Goal: Task Accomplishment & Management: Complete application form

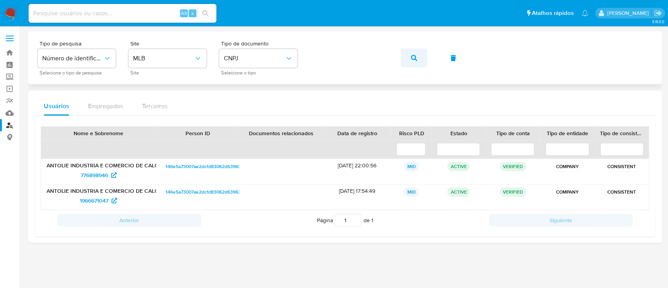
click at [407, 55] on button "button" at bounding box center [414, 58] width 27 height 19
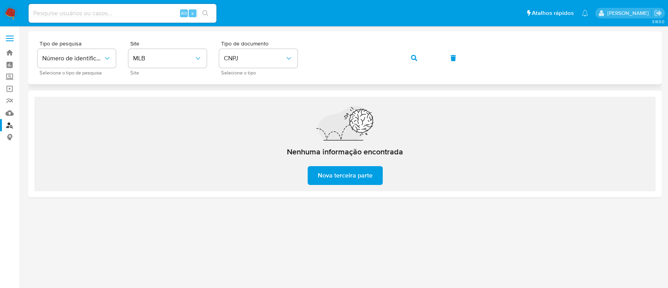
click at [413, 54] on span "button" at bounding box center [414, 57] width 6 height 17
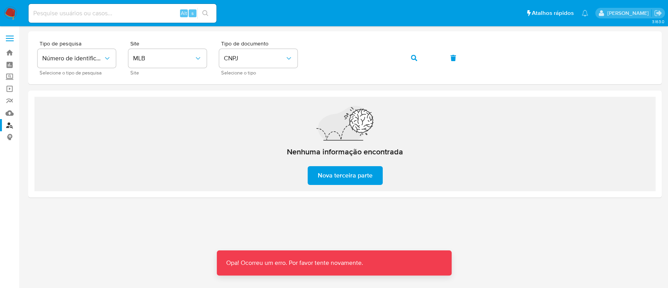
click at [428, 230] on div at bounding box center [345, 142] width 634 height 223
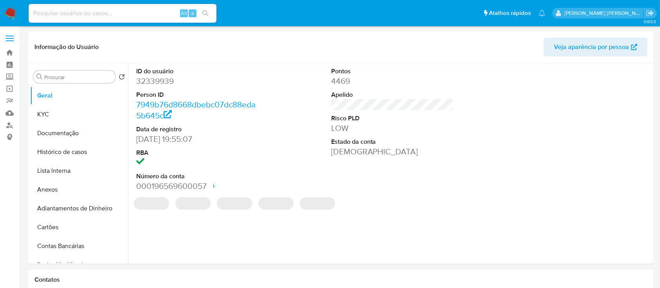
select select "10"
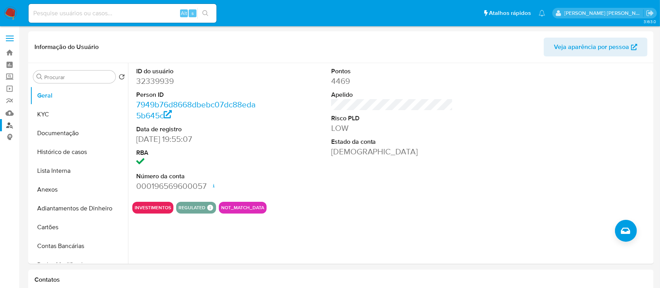
click at [8, 126] on link "Localizador de pessoas" at bounding box center [46, 125] width 93 height 12
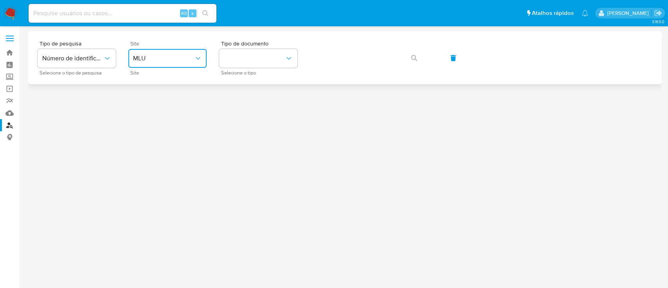
click at [164, 53] on button "MLU" at bounding box center [167, 58] width 78 height 19
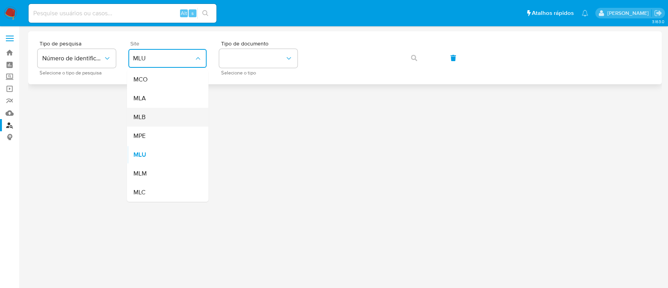
click at [174, 123] on div "MLB" at bounding box center [165, 117] width 64 height 19
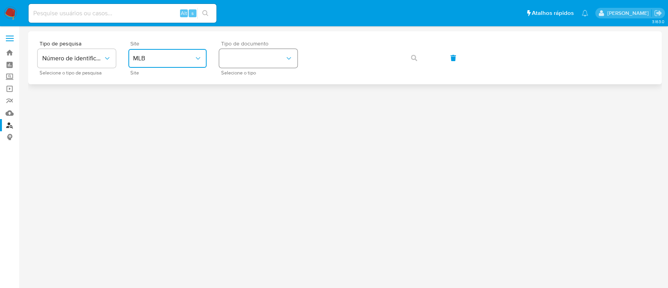
click at [239, 58] on button "identificationType" at bounding box center [258, 58] width 78 height 19
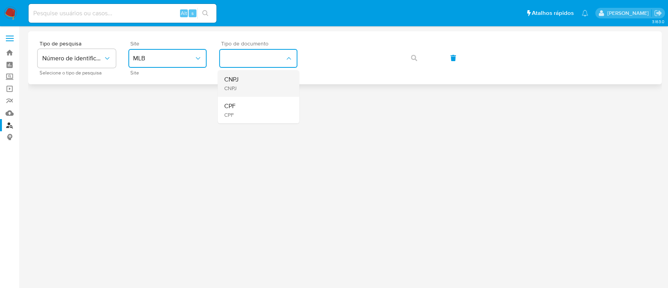
click at [237, 91] on span "CNPJ" at bounding box center [231, 88] width 14 height 7
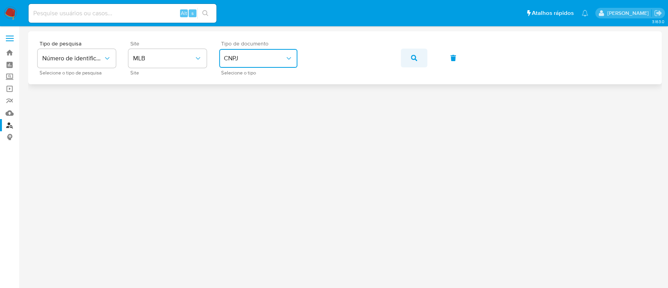
click at [410, 52] on button "button" at bounding box center [414, 58] width 27 height 19
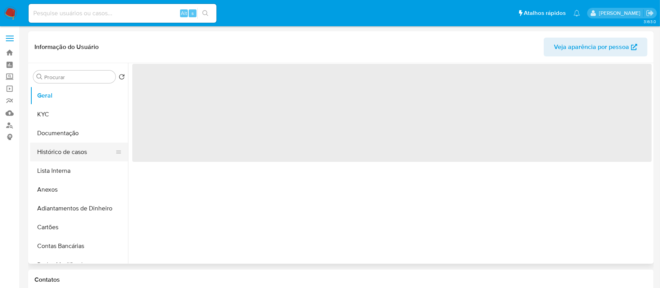
click at [58, 154] on button "Histórico de casos" at bounding box center [76, 152] width 92 height 19
select select "10"
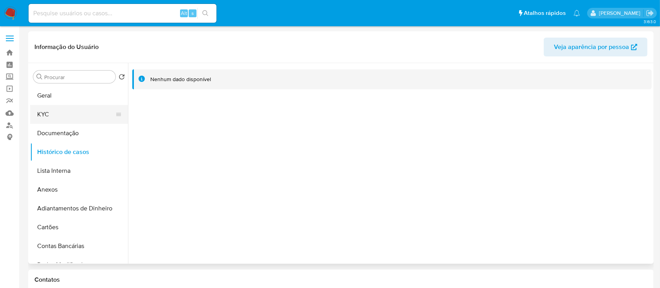
click at [54, 115] on button "KYC" at bounding box center [76, 114] width 92 height 19
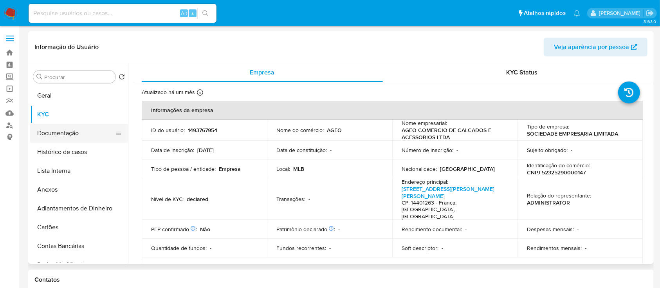
click at [77, 136] on button "Documentação" at bounding box center [76, 133] width 92 height 19
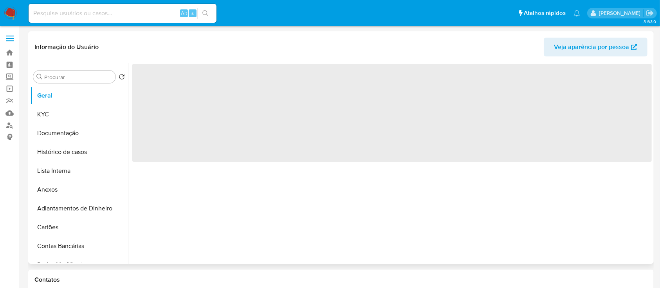
select select "10"
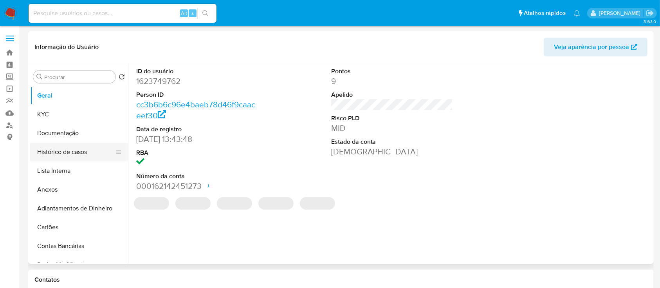
click at [67, 149] on button "Histórico de casos" at bounding box center [76, 152] width 92 height 19
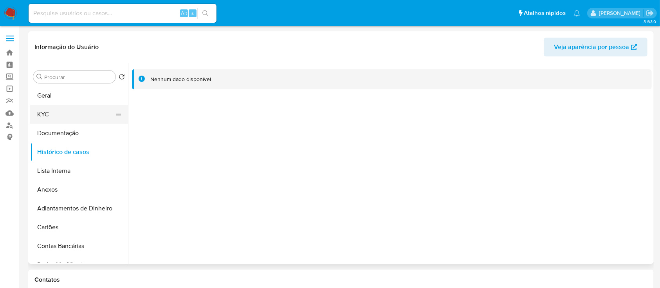
click at [66, 118] on button "KYC" at bounding box center [76, 114] width 92 height 19
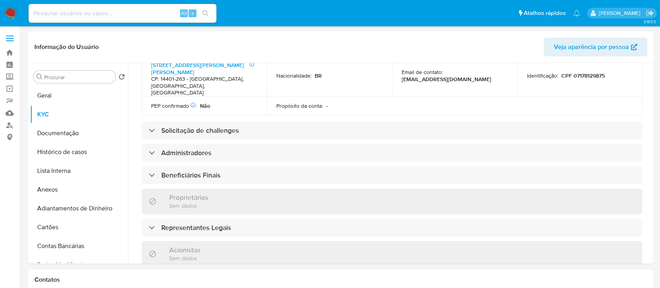
scroll to position [313, 0]
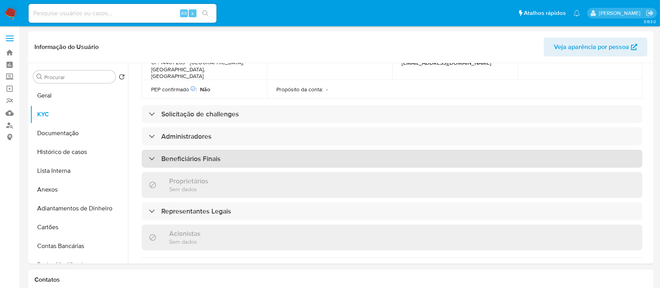
click at [218, 150] on div "Beneficiários Finais" at bounding box center [392, 159] width 501 height 18
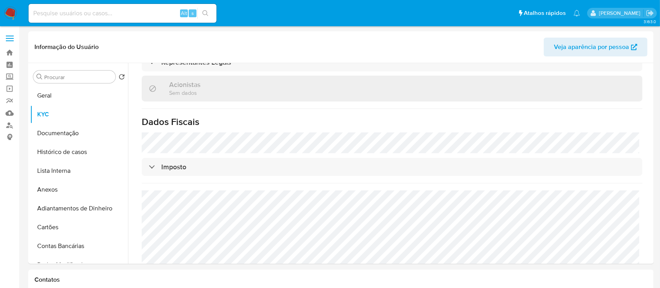
scroll to position [538, 0]
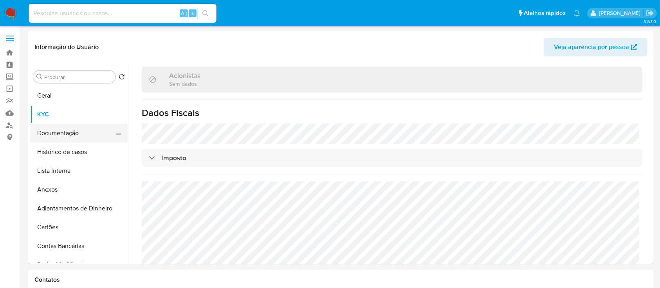
click at [80, 132] on button "Documentação" at bounding box center [76, 133] width 92 height 19
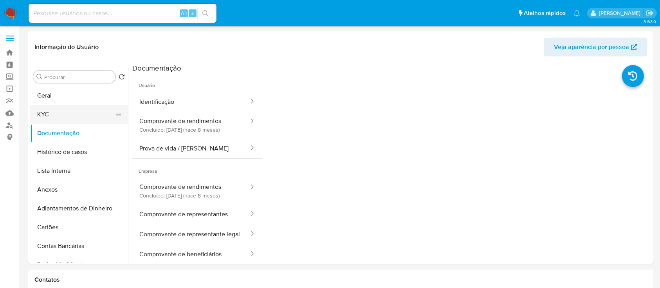
click at [47, 118] on button "KYC" at bounding box center [76, 114] width 92 height 19
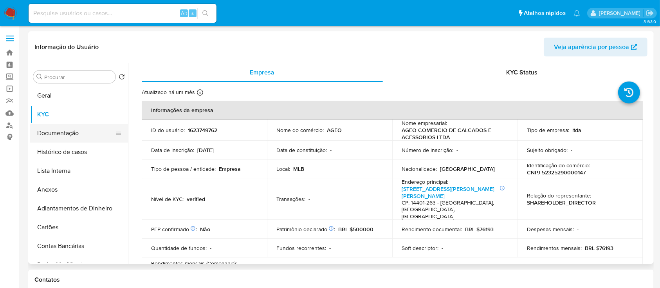
click at [73, 132] on button "Documentação" at bounding box center [76, 133] width 92 height 19
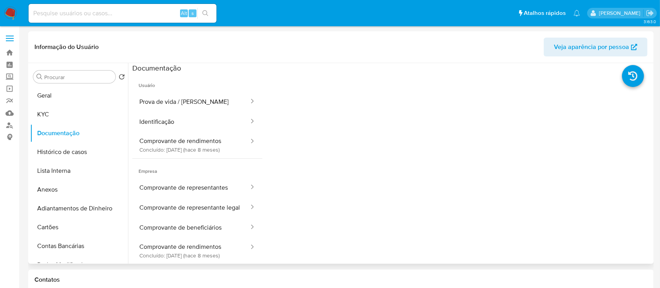
scroll to position [52, 0]
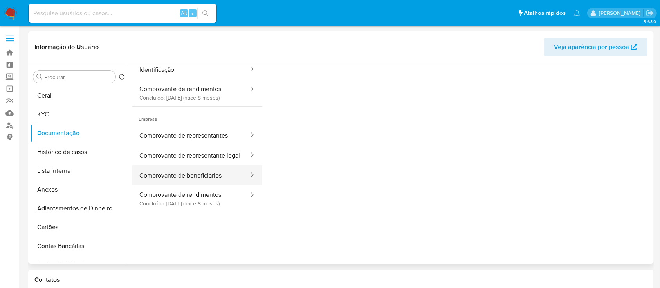
click at [195, 178] on button "Comprovante de beneficiários" at bounding box center [190, 175] width 117 height 20
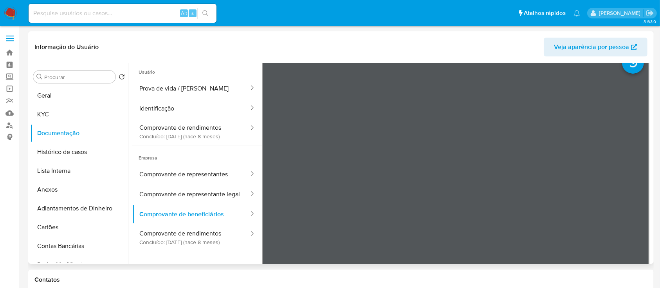
scroll to position [0, 0]
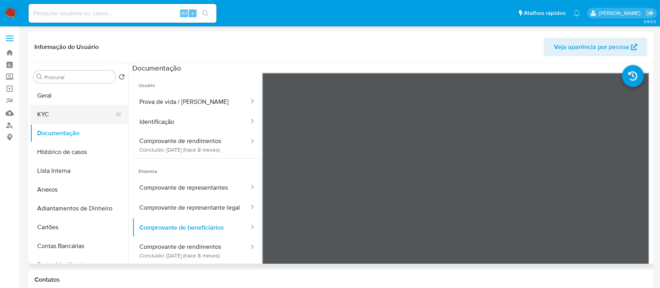
click at [60, 122] on button "KYC" at bounding box center [76, 114] width 92 height 19
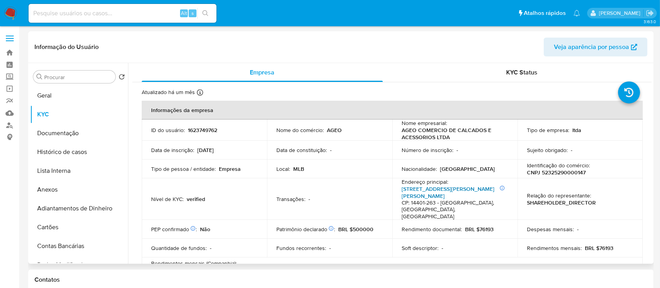
click at [424, 185] on link "Rua Domingos Alarcon Garcia 700, Residencial Baldassari" at bounding box center [448, 192] width 93 height 15
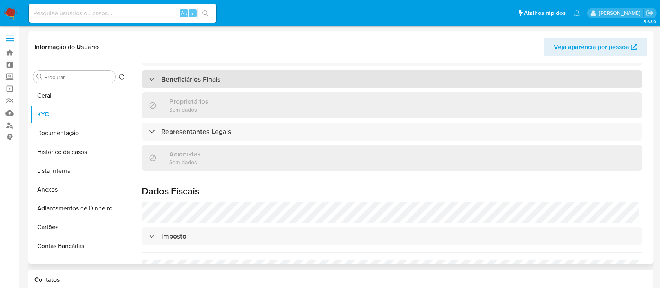
scroll to position [307, 0]
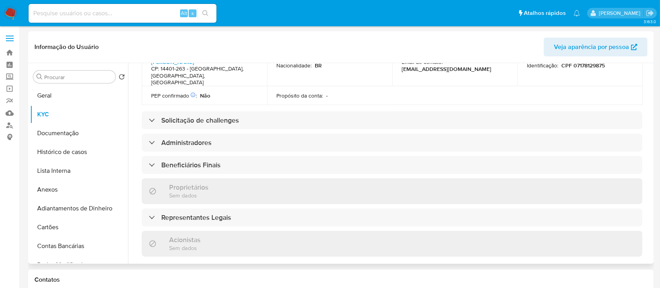
click at [233, 147] on div "Informações da empresa ID do usuário : 1623749762 Nome do comércio : AGEO Nome …" at bounding box center [392, 118] width 501 height 648
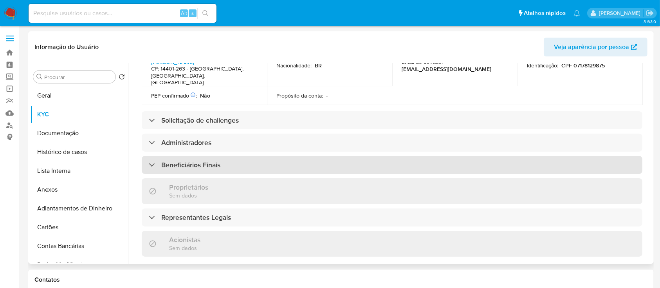
click at [264, 156] on div "Beneficiários Finais" at bounding box center [392, 165] width 501 height 18
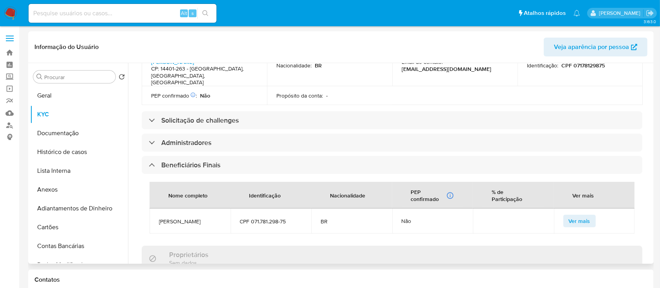
drag, startPoint x: 187, startPoint y: 202, endPoint x: 150, endPoint y: 194, distance: 37.2
click at [150, 208] on td "Ângela Pulicano Moreira De Freitas" at bounding box center [190, 220] width 81 height 25
copy span "Ângela Pulicano Moreira De Freitas"
drag, startPoint x: 252, startPoint y: 199, endPoint x: 301, endPoint y: 195, distance: 49.1
click at [301, 218] on span "CPF 071.781.298-75" at bounding box center [271, 221] width 62 height 7
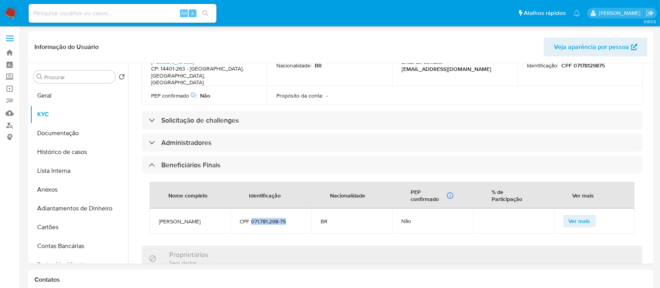
copy span "071.781.298-75"
click at [37, 100] on button "Geral" at bounding box center [76, 95] width 92 height 19
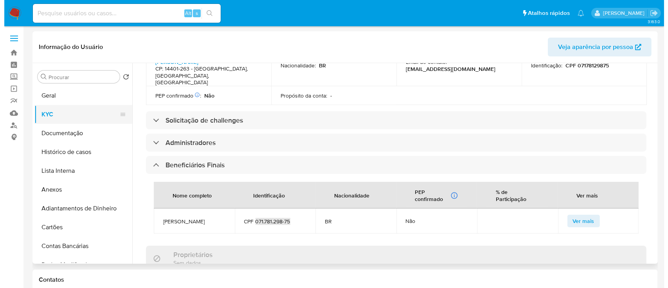
scroll to position [0, 0]
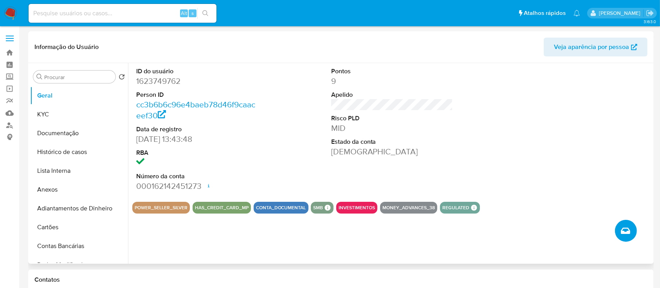
click at [628, 231] on icon "Criar caso manual" at bounding box center [625, 231] width 9 height 6
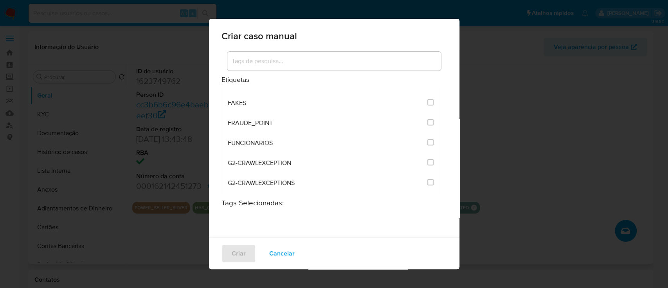
scroll to position [417, 0]
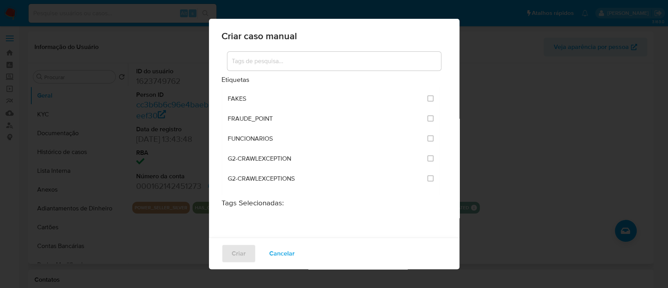
click at [61, 133] on div "Criar caso manual Etiquetas ACCOUNT_MONEY ACCOUNT_MONEY_MLB AML_CATEGORIAS_RIES…" at bounding box center [334, 144] width 668 height 288
drag, startPoint x: 281, startPoint y: 251, endPoint x: 274, endPoint y: 251, distance: 7.1
click at [280, 251] on span "Cancelar" at bounding box center [281, 253] width 25 height 17
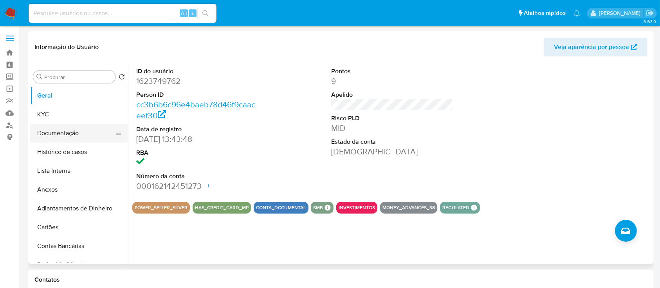
click at [69, 134] on button "Documentação" at bounding box center [76, 133] width 92 height 19
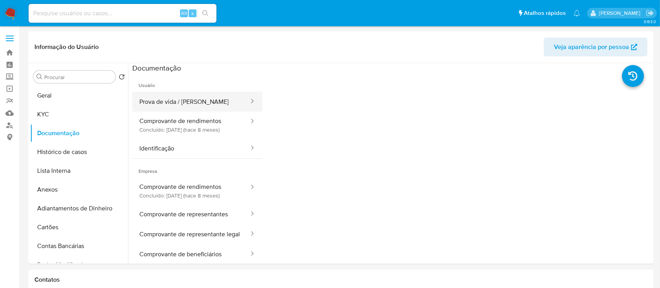
click at [213, 110] on button "Prova de vida / [PERSON_NAME]" at bounding box center [190, 102] width 117 height 20
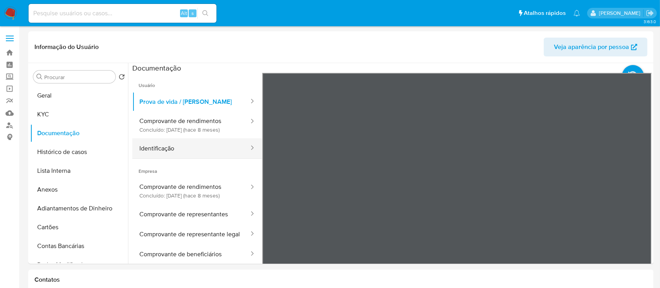
click at [182, 143] on button "Identificação" at bounding box center [190, 148] width 117 height 20
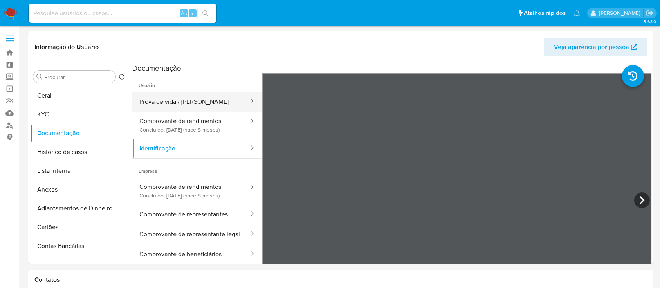
click at [173, 104] on button "Prova de vida / [PERSON_NAME]" at bounding box center [190, 102] width 117 height 20
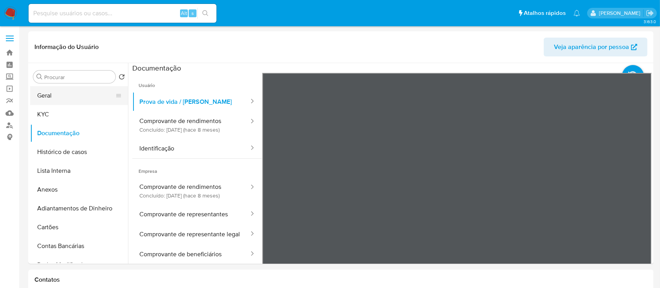
click at [69, 96] on button "Geral" at bounding box center [76, 95] width 92 height 19
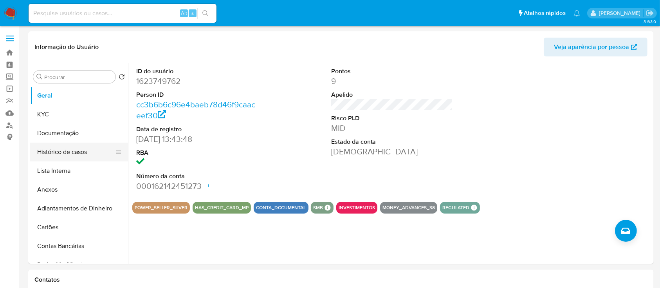
click at [87, 152] on button "Histórico de casos" at bounding box center [76, 152] width 92 height 19
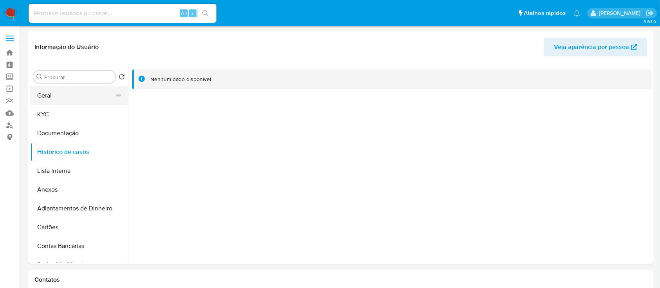
click at [61, 94] on button "Geral" at bounding box center [76, 95] width 92 height 19
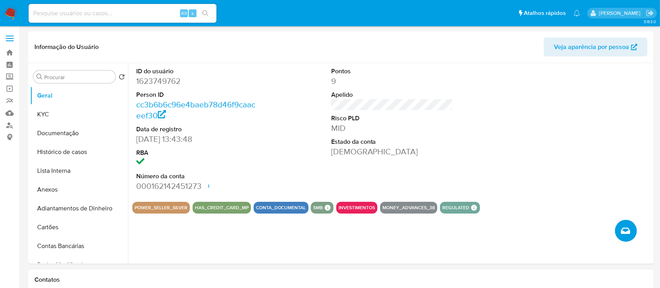
click at [627, 235] on span "Criar caso manual" at bounding box center [625, 230] width 9 height 9
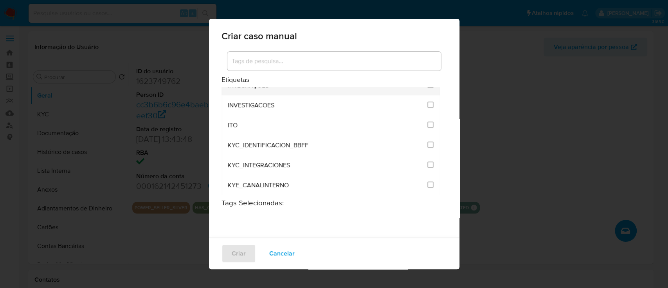
scroll to position [679, 0]
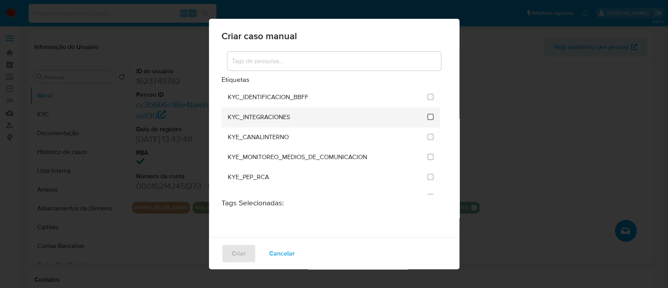
click at [428, 116] on input "2093" at bounding box center [431, 117] width 6 height 6
checkbox input "true"
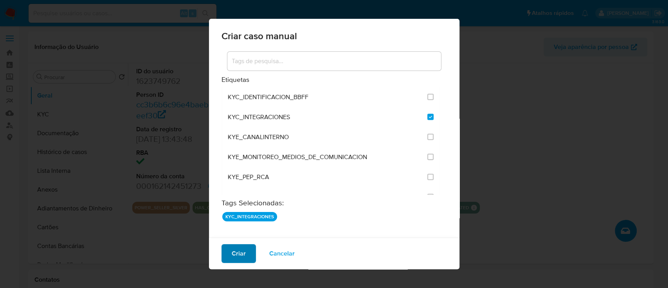
click at [228, 248] on button "Criar" at bounding box center [239, 253] width 34 height 19
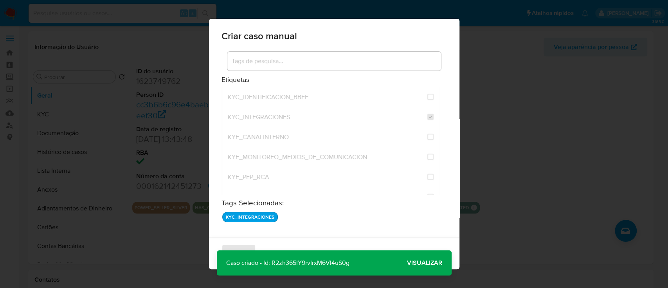
click at [423, 263] on span "Visualizar" at bounding box center [424, 263] width 35 height 0
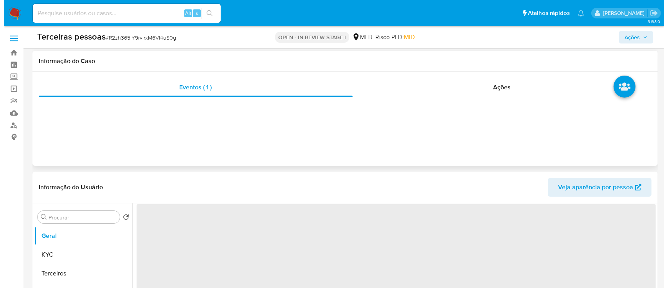
scroll to position [157, 0]
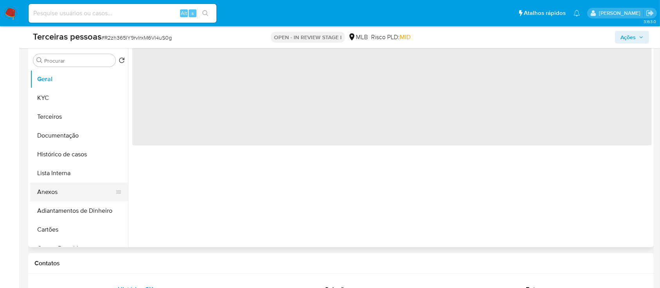
select select "10"
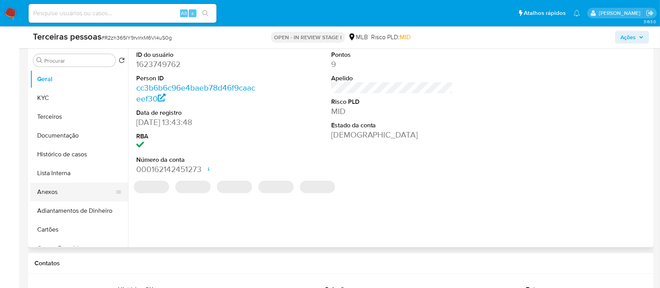
click at [76, 188] on button "Anexos" at bounding box center [76, 191] width 92 height 19
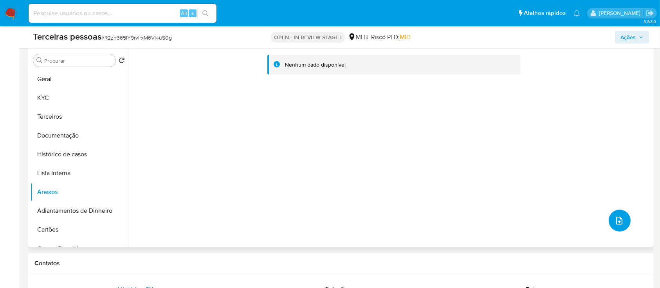
click at [615, 220] on icon "upload-file" at bounding box center [619, 220] width 9 height 9
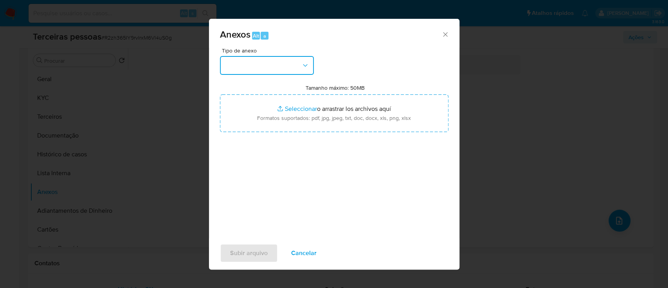
click at [309, 59] on button "button" at bounding box center [267, 65] width 94 height 19
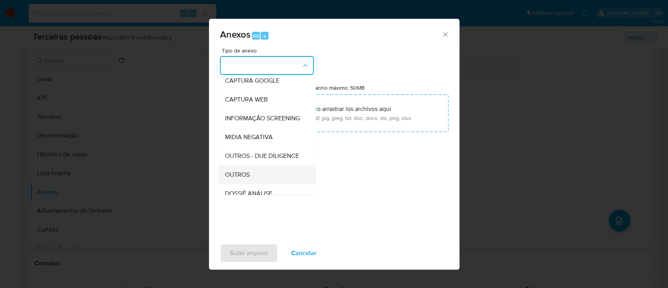
scroll to position [120, 0]
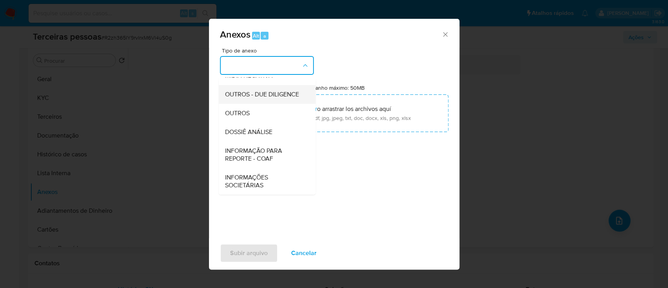
click at [245, 91] on span "OUTROS - DUE DILIGENCE" at bounding box center [262, 94] width 74 height 8
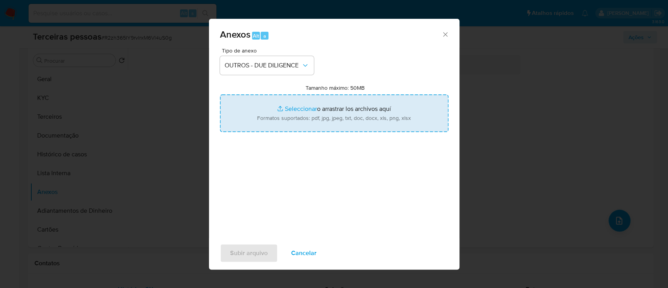
click at [320, 108] on input "Tamanho máximo: 50MB Seleccionar archivos" at bounding box center [334, 113] width 229 height 38
type input "C:\fakepath\Ângela Pulicano Moreira De Freitas softon.pdf"
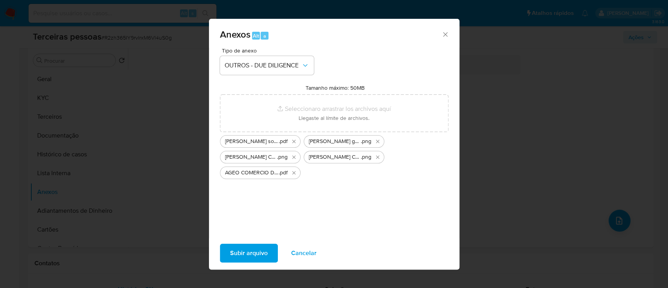
click at [262, 255] on span "Subir arquivo" at bounding box center [249, 252] width 38 height 17
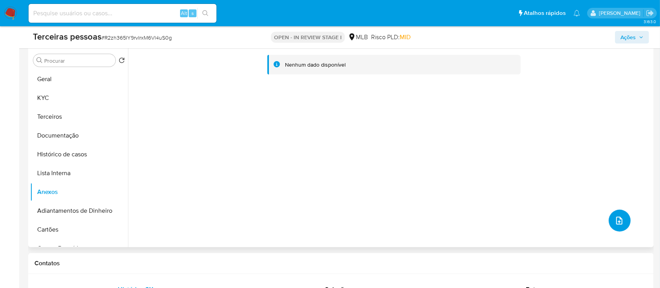
click at [615, 216] on icon "upload-file" at bounding box center [619, 220] width 9 height 9
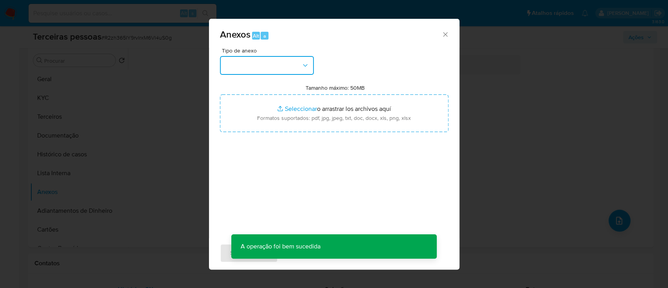
click at [246, 65] on button "button" at bounding box center [267, 65] width 94 height 19
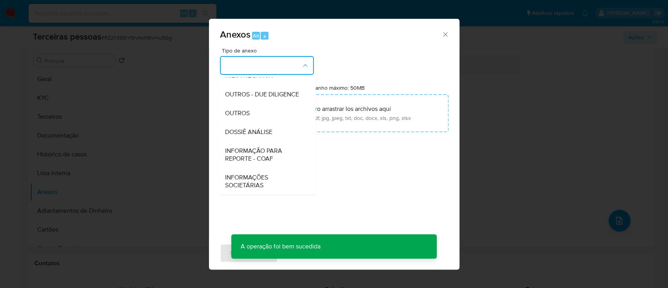
click at [263, 91] on span "OUTROS - DUE DILIGENCE" at bounding box center [262, 94] width 74 height 8
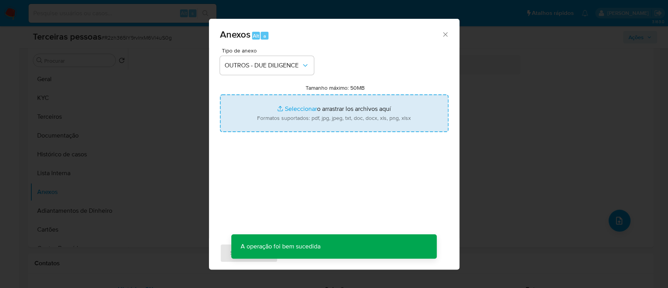
click at [327, 114] on input "Tamanho máximo: 50MB Seleccionar archivos" at bounding box center [334, 113] width 229 height 38
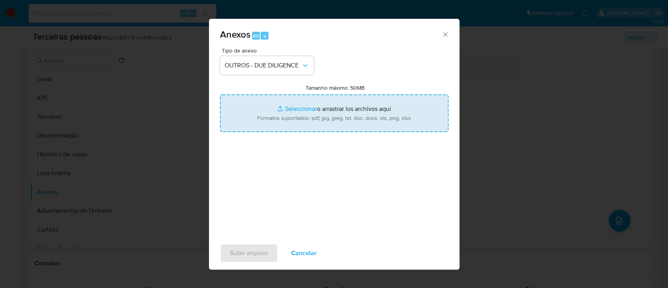
type input "C:\fakepath\maps .png"
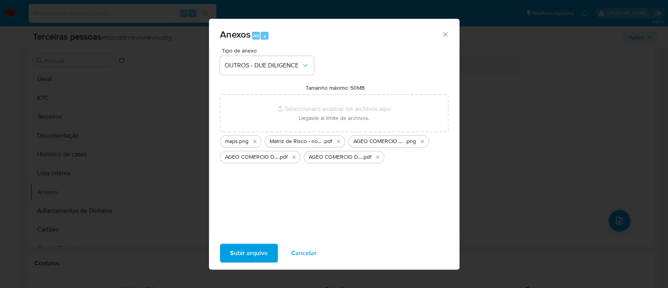
click at [259, 249] on span "Subir arquivo" at bounding box center [249, 252] width 38 height 17
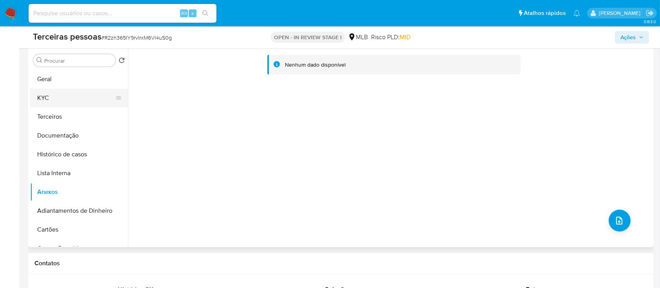
click at [55, 99] on button "KYC" at bounding box center [76, 97] width 92 height 19
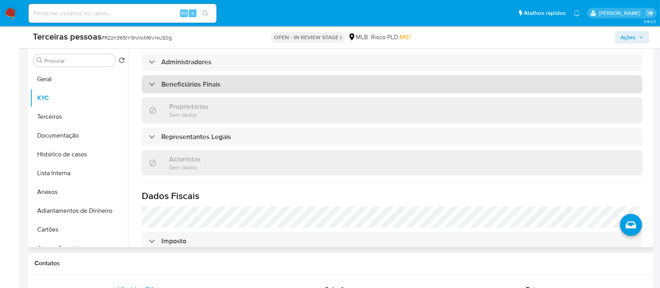
scroll to position [344, 0]
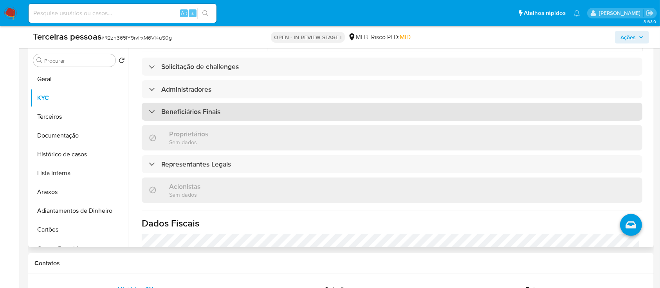
click at [260, 103] on div "Beneficiários Finais" at bounding box center [392, 112] width 501 height 18
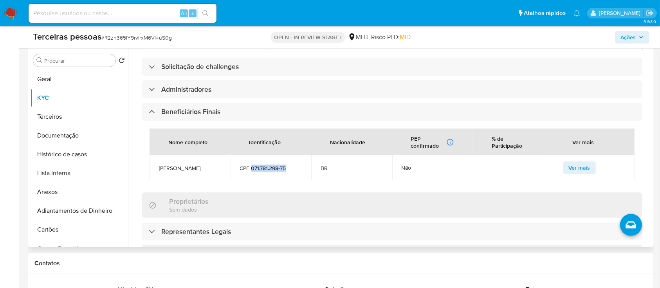
drag, startPoint x: 250, startPoint y: 143, endPoint x: 301, endPoint y: 140, distance: 50.6
click at [301, 155] on td "CPF 071.781.298-75" at bounding box center [271, 167] width 81 height 25
copy span "071.781.298-75"
click at [72, 118] on button "Terceiros" at bounding box center [76, 116] width 92 height 19
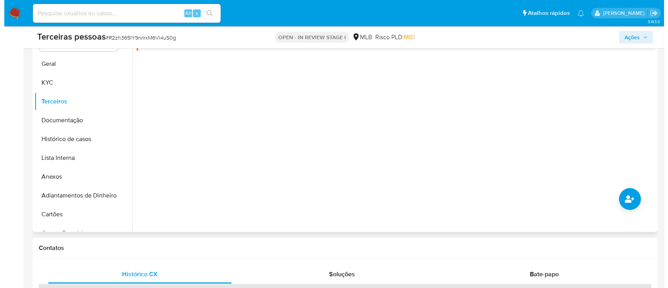
scroll to position [209, 0]
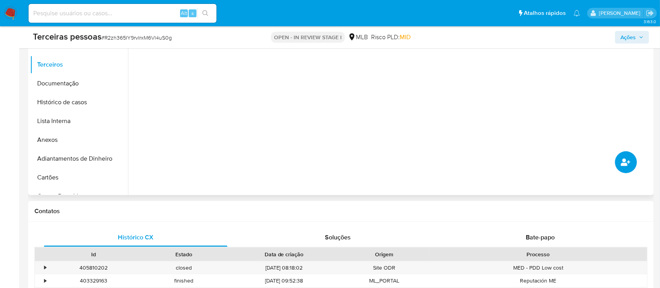
click at [625, 163] on icon "common.add_complementary_information" at bounding box center [625, 161] width 9 height 7
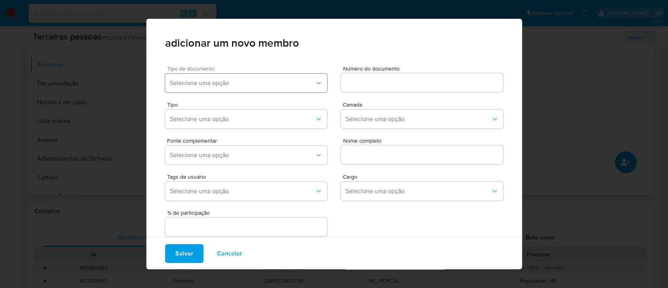
click at [179, 81] on span "Selecione uma opção" at bounding box center [242, 83] width 145 height 8
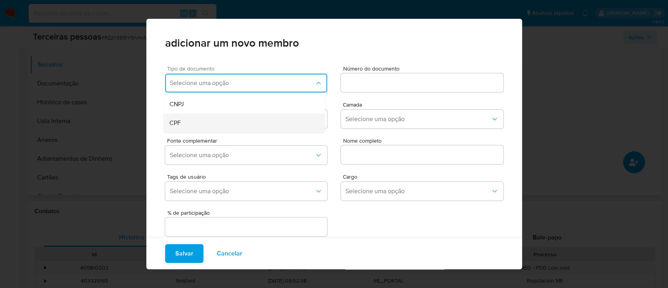
click at [196, 128] on div "CPF" at bounding box center [229, 123] width 119 height 19
click at [353, 82] on input at bounding box center [422, 83] width 163 height 10
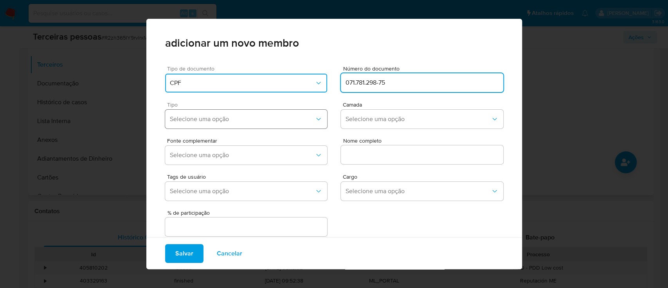
type input "071.781.298-75"
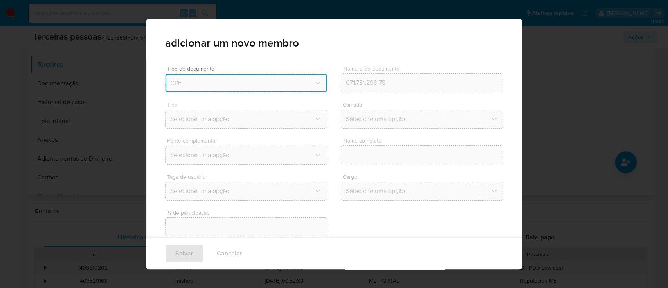
type input "AGEO COMERCIO DE CALCADOS E ACESSORIOS LTDA"
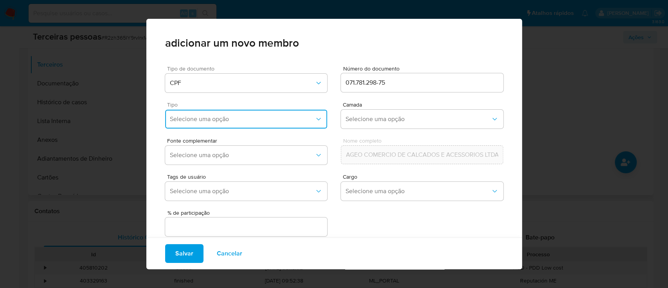
click at [187, 119] on span "Selecione uma opção" at bounding box center [242, 119] width 145 height 8
click at [220, 216] on div "Accionistas" at bounding box center [229, 215] width 119 height 19
click at [360, 119] on span "Selecione uma opção" at bounding box center [418, 119] width 145 height 8
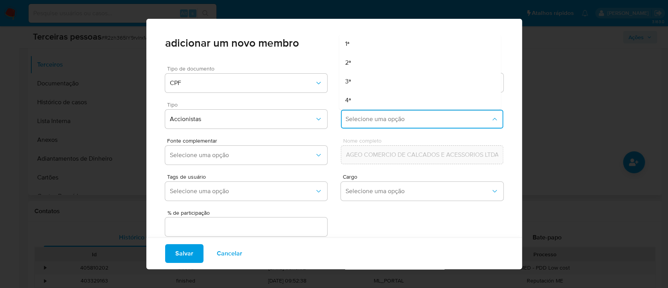
click at [357, 136] on div "Fonte complementar Selecione uma opção Nome completo AGEO COMERCIO DE CALCADOS …" at bounding box center [334, 150] width 338 height 36
click at [357, 121] on span "Selecione uma opção" at bounding box center [418, 119] width 145 height 8
click at [345, 43] on span "1ª" at bounding box center [347, 44] width 4 height 8
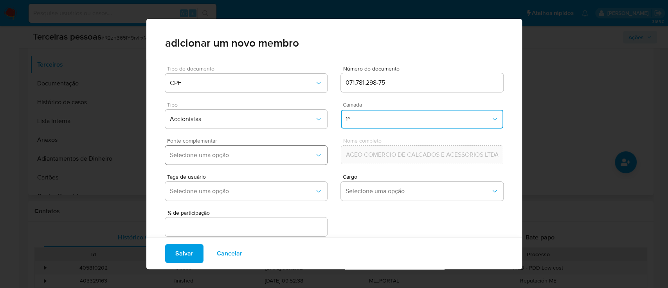
click at [256, 149] on button "Selecione uma opção" at bounding box center [246, 155] width 163 height 19
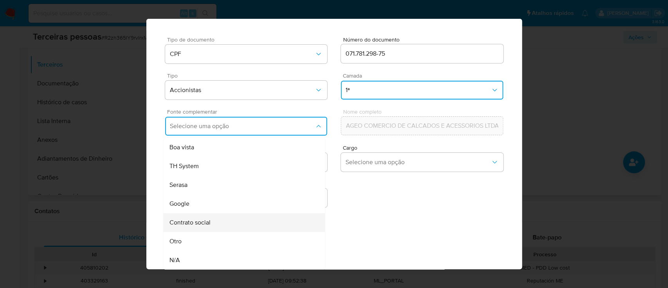
click at [221, 222] on div "Contrato social" at bounding box center [229, 222] width 119 height 19
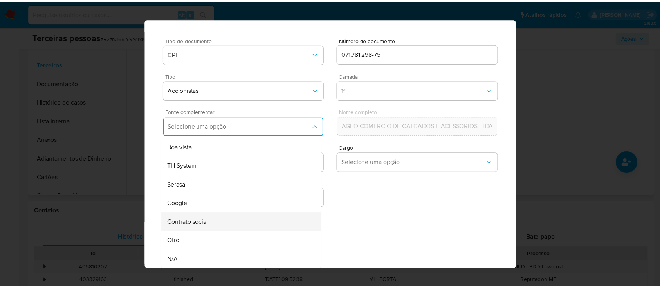
scroll to position [26, 0]
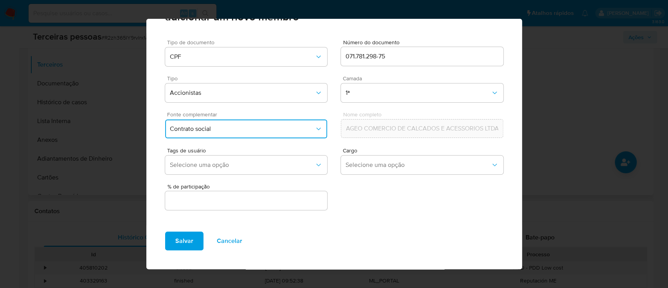
click at [262, 199] on input "text" at bounding box center [246, 200] width 163 height 10
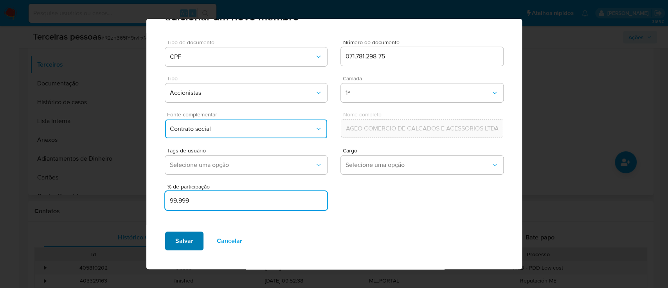
type input "99.999"
click at [183, 237] on span "Salvar" at bounding box center [184, 240] width 18 height 17
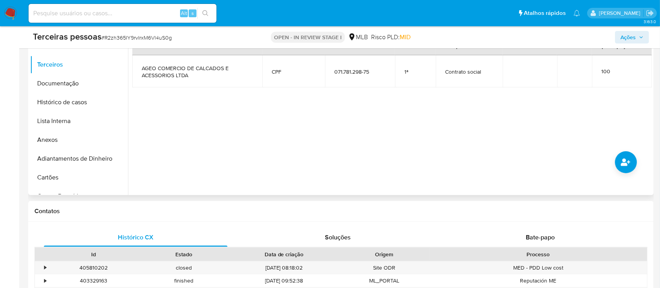
click at [541, 141] on div at bounding box center [390, 95] width 524 height 200
click at [60, 117] on button "Lista Interna" at bounding box center [76, 121] width 92 height 19
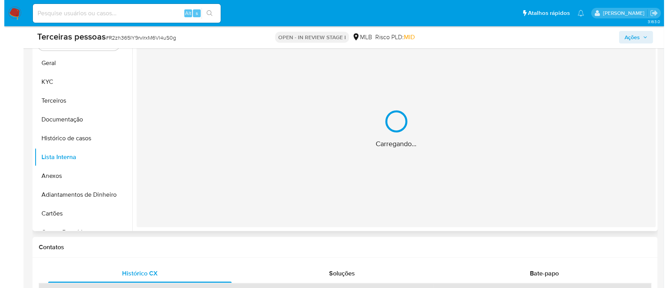
scroll to position [157, 0]
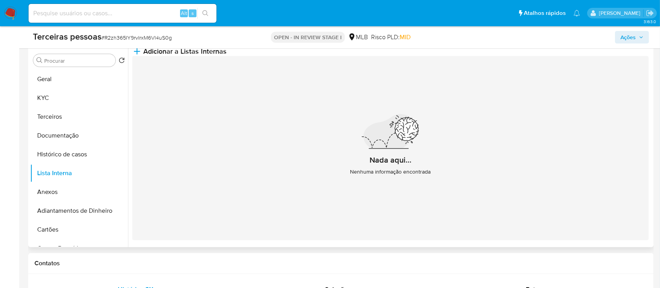
click at [383, 75] on div "Nada aqui... Nenhuma informação encontrada" at bounding box center [390, 148] width 516 height 184
click at [227, 56] on span "Adicionar a Listas Internas" at bounding box center [184, 51] width 83 height 9
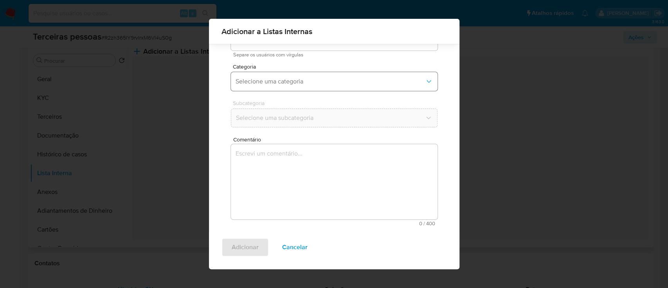
scroll to position [46, 0]
click at [291, 79] on span "Selecione uma categoria" at bounding box center [331, 80] width 190 height 8
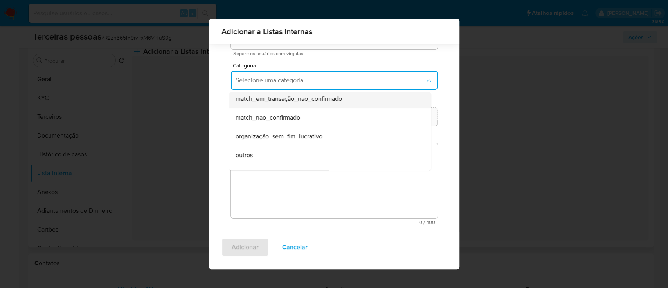
scroll to position [185, 0]
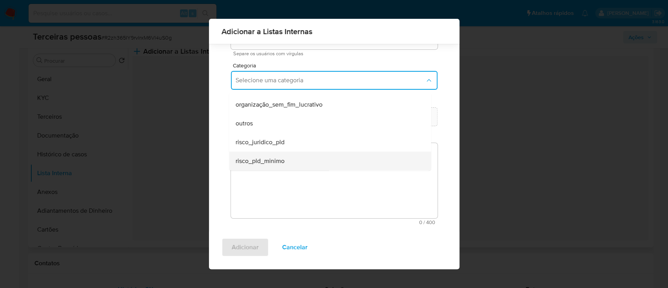
click at [261, 160] on span "risco_pld_minimo" at bounding box center [259, 161] width 49 height 8
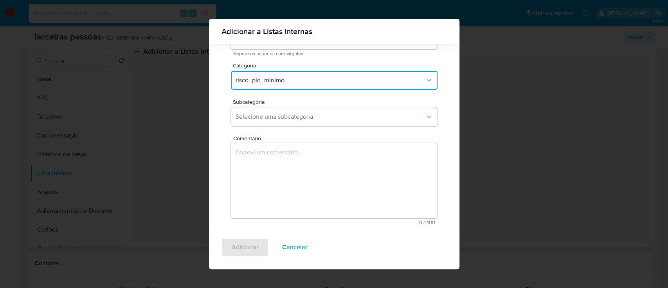
click at [298, 136] on span "Comentário" at bounding box center [336, 138] width 207 height 6
click at [298, 143] on textarea "Comentário" at bounding box center [334, 180] width 207 height 75
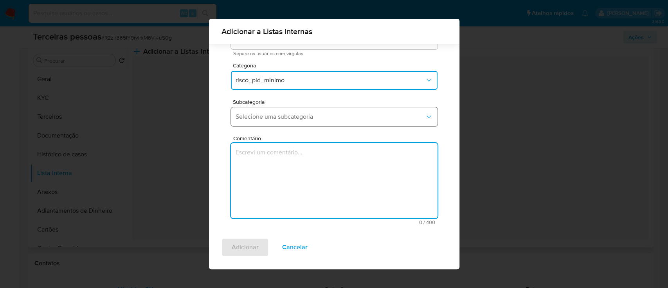
click at [307, 113] on span "Selecione uma subcategoria" at bounding box center [331, 117] width 190 height 8
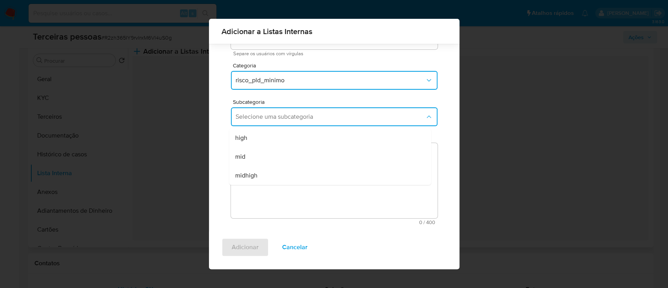
drag, startPoint x: 285, startPoint y: 152, endPoint x: 291, endPoint y: 159, distance: 9.2
click at [287, 154] on div "mid" at bounding box center [327, 156] width 185 height 19
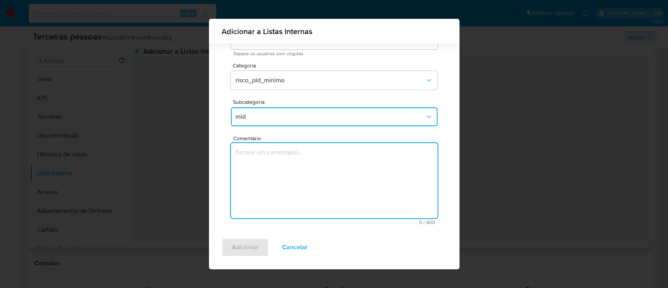
click at [328, 184] on textarea "Comentário" at bounding box center [334, 180] width 207 height 75
type textarea "Conforme Risco PLD"
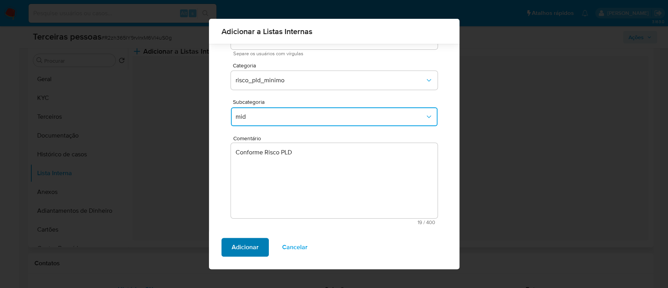
click at [254, 251] on span "Adicionar" at bounding box center [245, 246] width 27 height 17
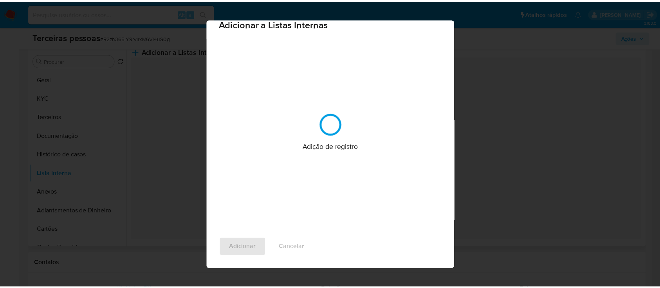
scroll to position [0, 0]
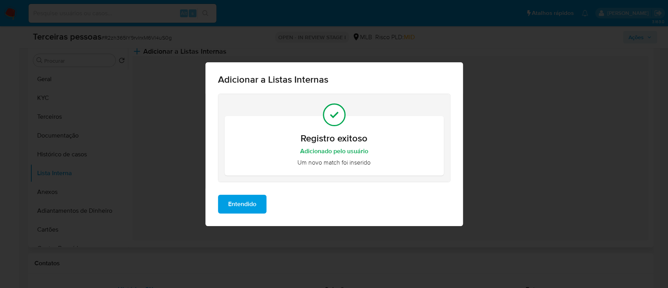
click at [218, 202] on button "Entendido" at bounding box center [242, 204] width 49 height 19
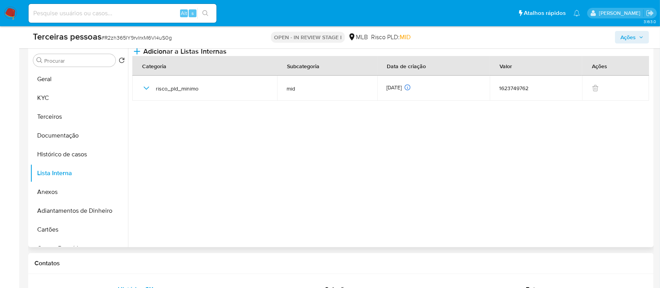
click at [628, 40] on span "Ações" at bounding box center [628, 37] width 15 height 13
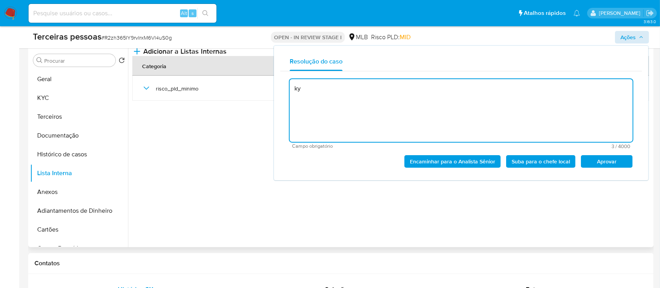
type textarea "k"
click at [628, 161] on button "Aprovar" at bounding box center [607, 161] width 52 height 13
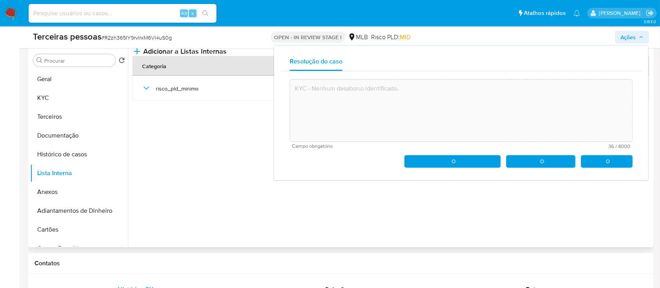
type textarea "KYC - Nenhum desabono identificado."
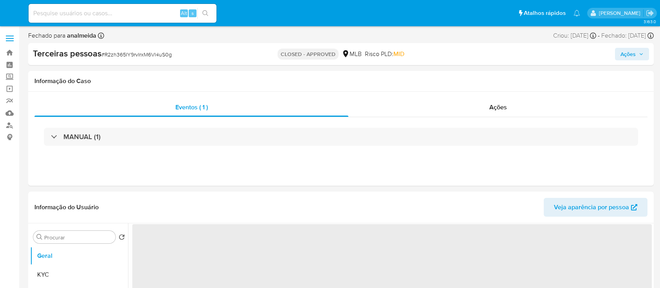
select select "10"
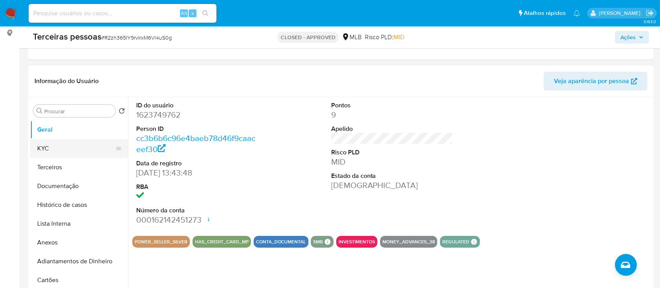
click at [58, 153] on button "KYC" at bounding box center [76, 148] width 92 height 19
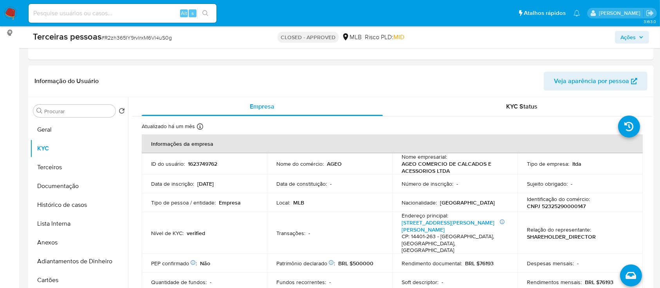
click at [539, 204] on p "CNPJ 52325290000147" at bounding box center [556, 205] width 59 height 7
click at [541, 204] on p "CNPJ 52325290000147" at bounding box center [556, 205] width 59 height 7
click at [550, 204] on p "CNPJ 52325290000147" at bounding box center [556, 205] width 59 height 7
copy p "52325290000147"
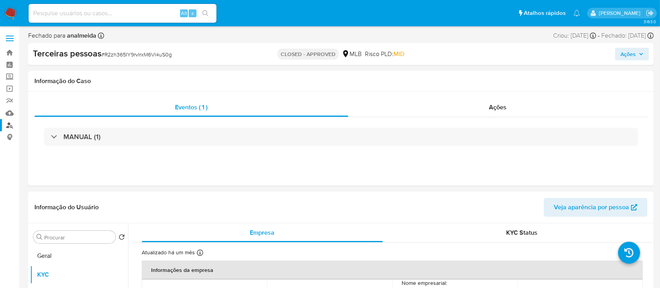
click at [9, 128] on link "Localizador de pessoas" at bounding box center [46, 125] width 93 height 12
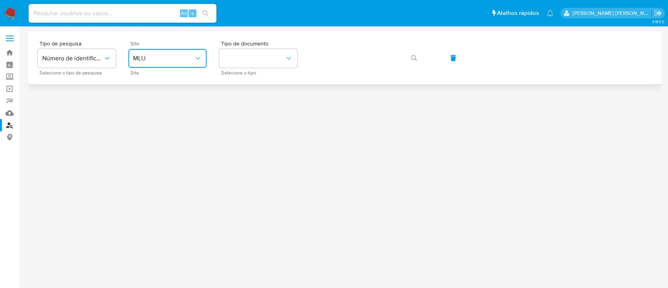
click at [168, 67] on button "MLU" at bounding box center [167, 58] width 78 height 19
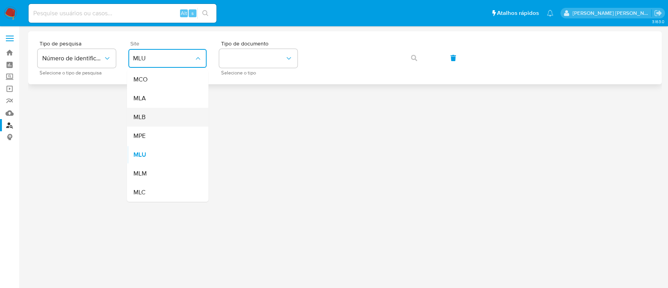
click at [173, 114] on div "MLB" at bounding box center [165, 117] width 64 height 19
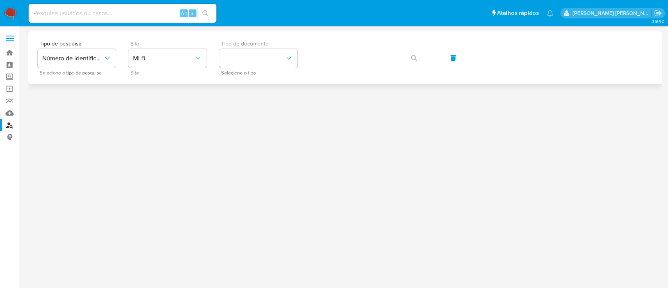
click at [258, 45] on span "Tipo de documento" at bounding box center [260, 43] width 78 height 5
click at [254, 54] on button "identificationType" at bounding box center [258, 58] width 78 height 19
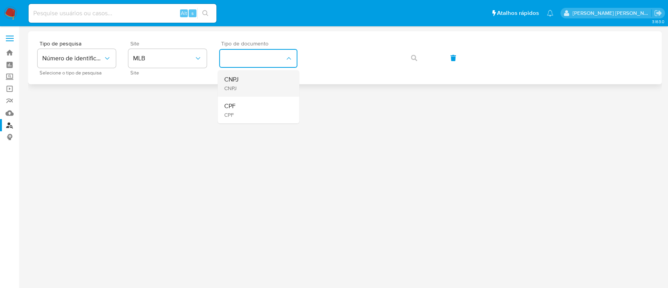
click at [244, 89] on div "CNPJ CNPJ" at bounding box center [256, 83] width 64 height 27
click at [404, 58] on button "button" at bounding box center [414, 58] width 27 height 19
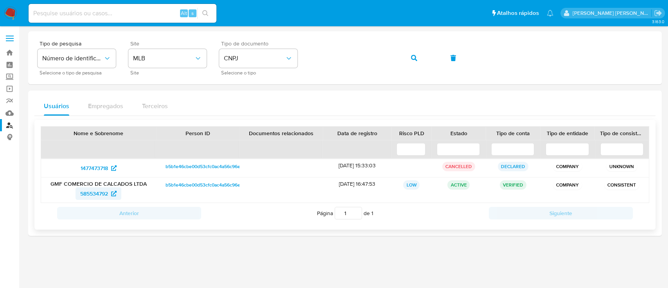
click at [93, 192] on span "585534792" at bounding box center [94, 193] width 28 height 13
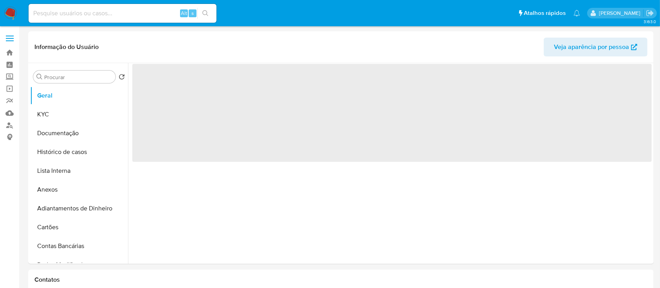
select select "10"
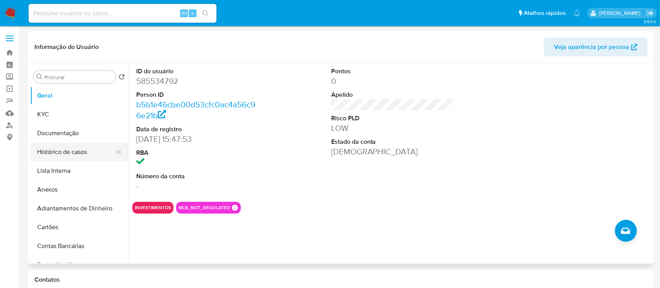
click at [67, 146] on button "Histórico de casos" at bounding box center [76, 152] width 92 height 19
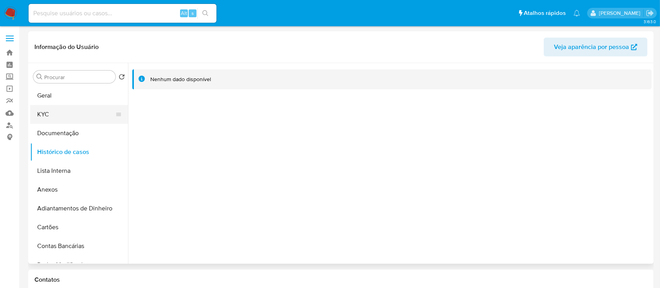
click at [76, 109] on button "KYC" at bounding box center [76, 114] width 92 height 19
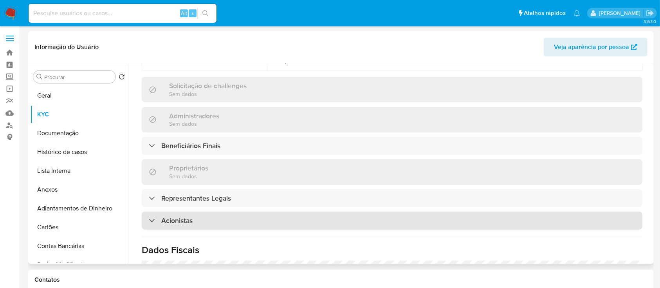
click at [263, 211] on div "Acionistas" at bounding box center [392, 220] width 501 height 18
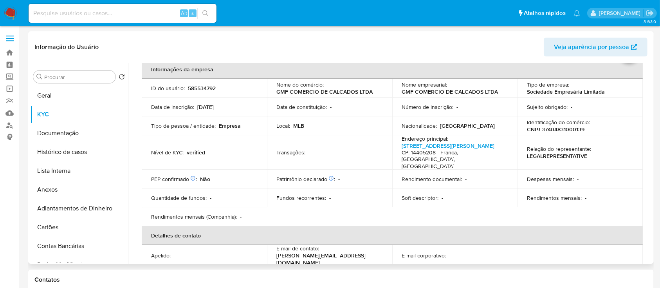
scroll to position [16, 0]
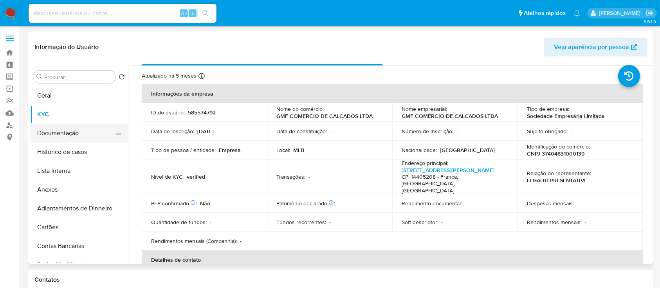
click at [57, 139] on button "Documentação" at bounding box center [76, 133] width 92 height 19
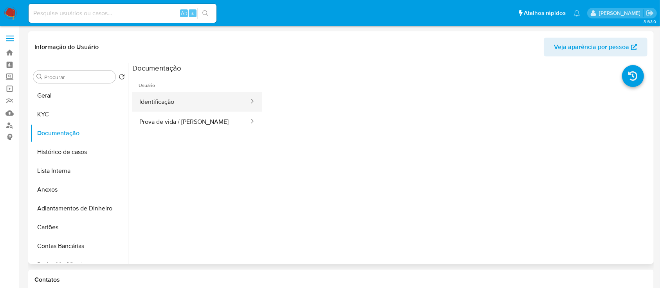
click at [188, 96] on button "Identificação" at bounding box center [190, 102] width 117 height 20
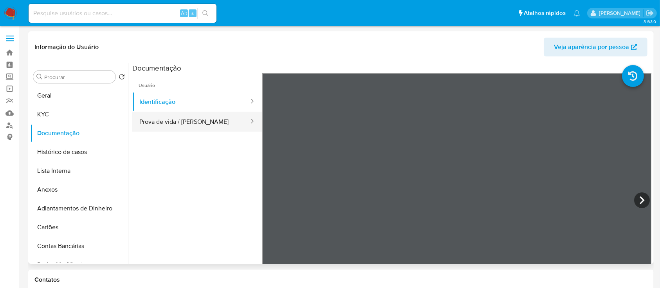
click at [199, 119] on button "Prova de vida / [PERSON_NAME]" at bounding box center [190, 122] width 117 height 20
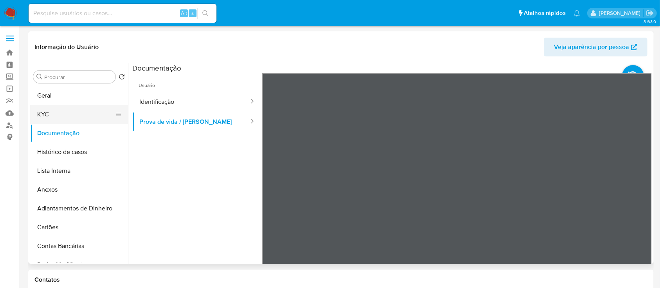
click at [71, 114] on button "KYC" at bounding box center [76, 114] width 92 height 19
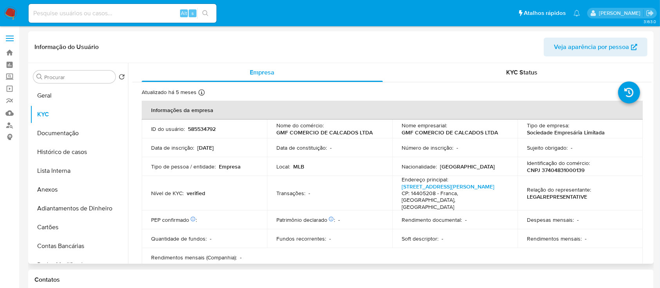
scroll to position [52, 0]
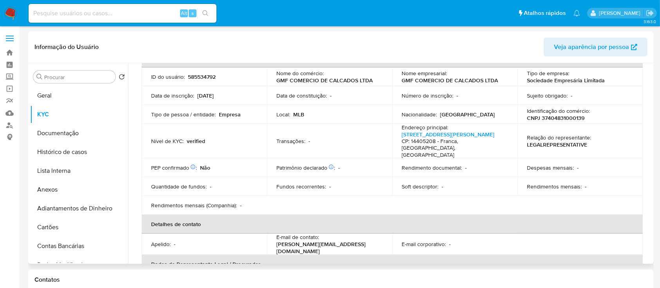
click at [561, 116] on p "CNPJ 37404831000139" at bounding box center [556, 117] width 58 height 7
copy p "37404831000139"
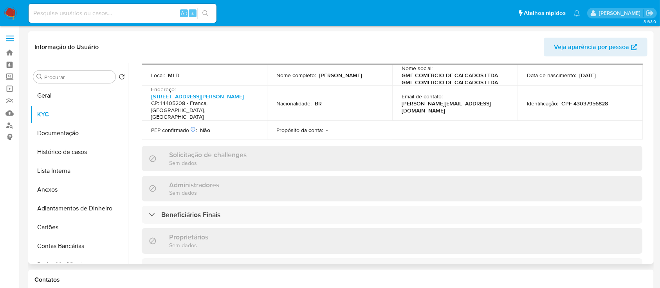
scroll to position [417, 0]
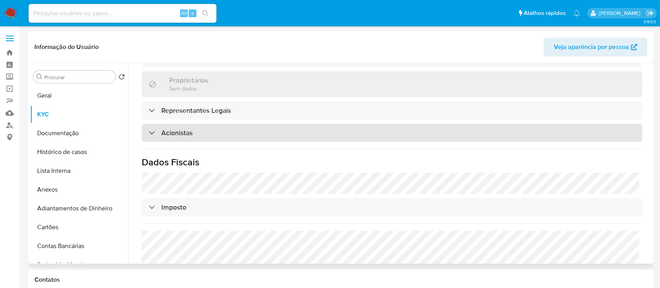
click at [231, 124] on div "Acionistas" at bounding box center [392, 133] width 501 height 18
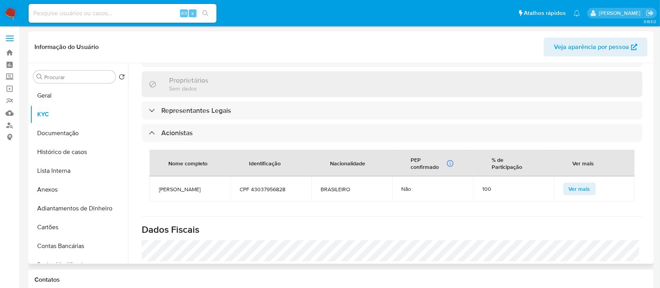
drag, startPoint x: 207, startPoint y: 166, endPoint x: 155, endPoint y: 155, distance: 53.1
click at [155, 176] on td "[PERSON_NAME]" at bounding box center [190, 188] width 81 height 25
click at [213, 176] on td "[PERSON_NAME]" at bounding box center [190, 188] width 81 height 25
drag, startPoint x: 216, startPoint y: 163, endPoint x: 182, endPoint y: 167, distance: 34.7
click at [179, 186] on span "[PERSON_NAME]" at bounding box center [190, 189] width 62 height 7
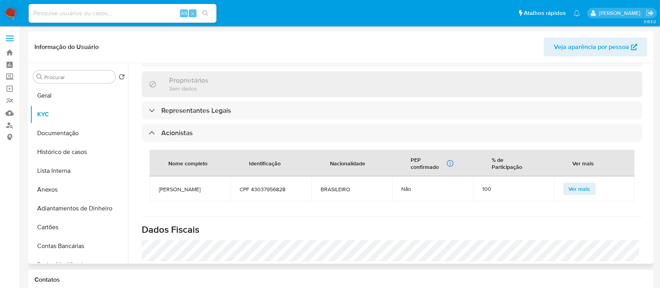
drag, startPoint x: 196, startPoint y: 164, endPoint x: 214, endPoint y: 167, distance: 18.2
click at [197, 186] on span "[PERSON_NAME]" at bounding box center [190, 189] width 62 height 7
drag, startPoint x: 214, startPoint y: 167, endPoint x: 160, endPoint y: 161, distance: 54.7
click at [160, 186] on span "[PERSON_NAME]" at bounding box center [190, 189] width 62 height 7
copy span "[PERSON_NAME]"
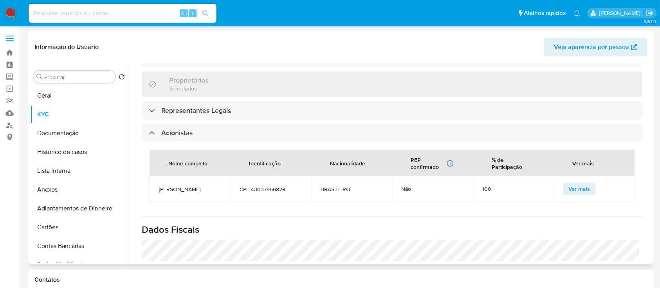
click at [275, 176] on td "CPF 43037956828" at bounding box center [271, 188] width 81 height 25
copy span "43037956828"
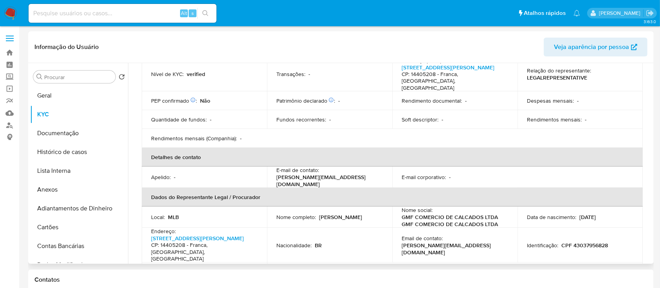
scroll to position [52, 0]
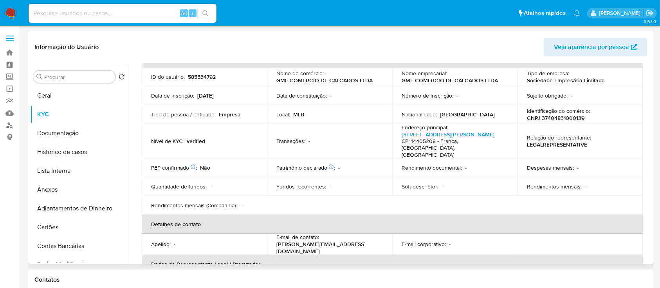
click at [562, 118] on p "CNPJ 37404831000139" at bounding box center [556, 117] width 58 height 7
copy p "37404831000139"
drag, startPoint x: 94, startPoint y: 105, endPoint x: 89, endPoint y: 99, distance: 7.5
click at [93, 105] on button "KYC" at bounding box center [79, 114] width 98 height 19
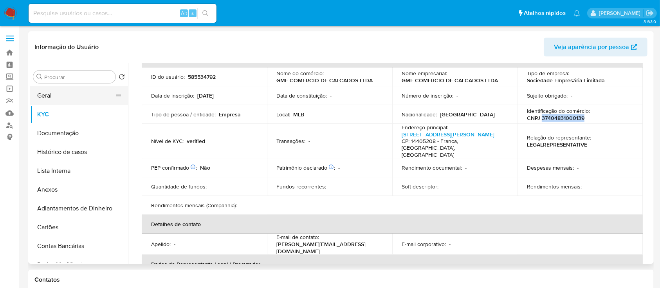
click at [88, 93] on button "Geral" at bounding box center [76, 95] width 92 height 19
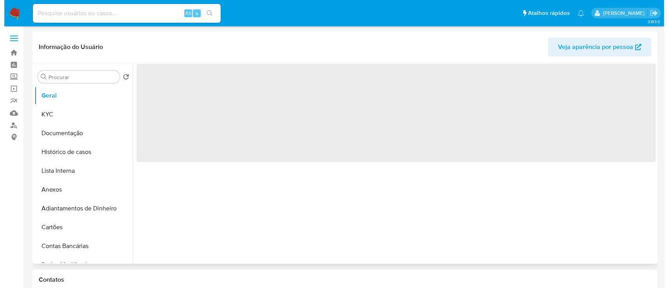
scroll to position [0, 0]
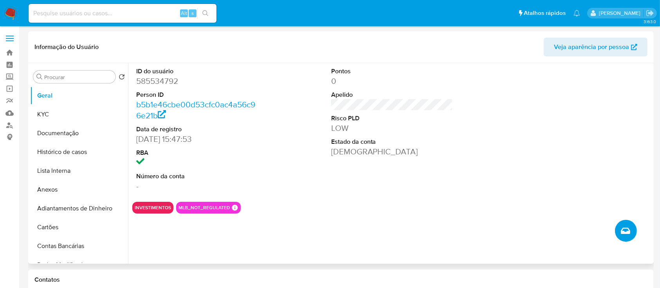
click at [621, 229] on icon "Criar caso manual" at bounding box center [625, 231] width 9 height 6
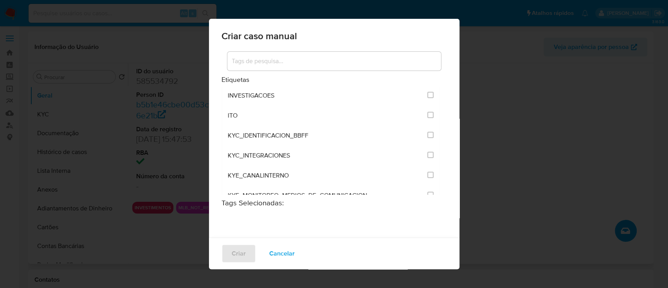
scroll to position [679, 0]
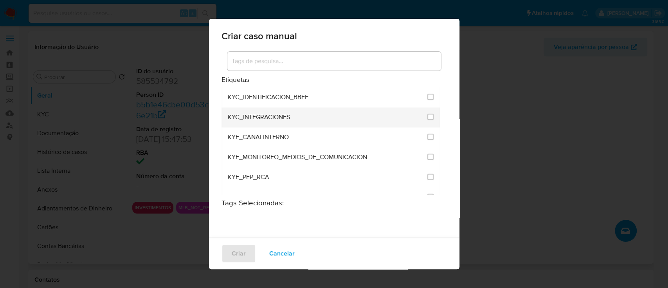
click at [428, 116] on input "2093" at bounding box center [431, 117] width 6 height 6
checkbox input "true"
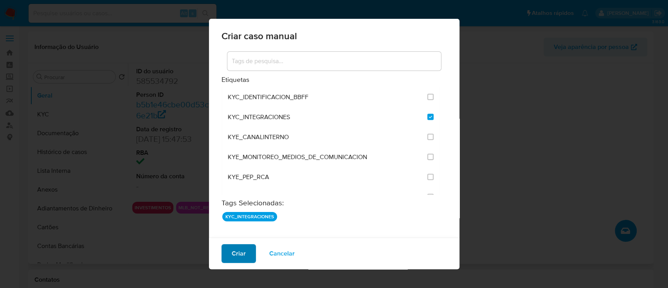
click at [237, 257] on span "Criar" at bounding box center [239, 253] width 14 height 17
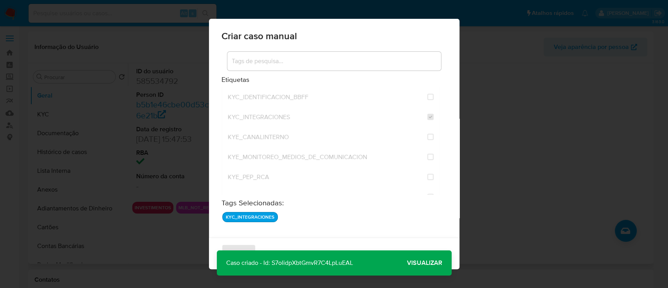
click at [434, 263] on span "Visualizar" at bounding box center [424, 263] width 35 height 0
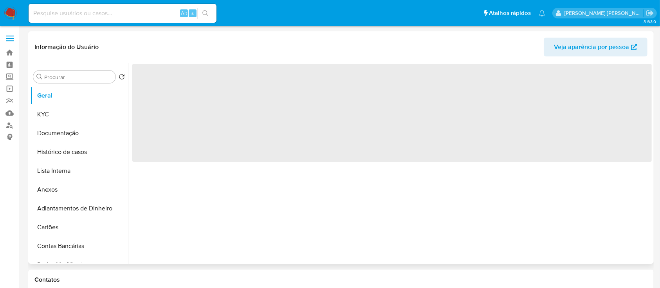
select select "10"
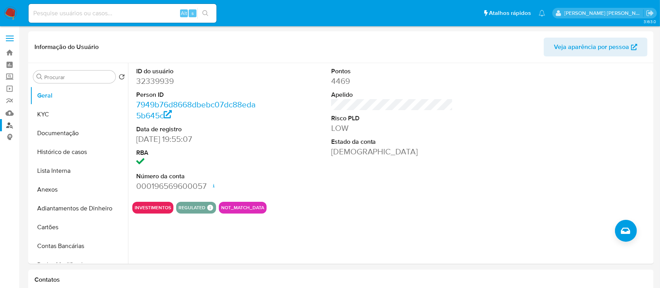
click at [10, 125] on link "Localizador de pessoas" at bounding box center [46, 125] width 93 height 12
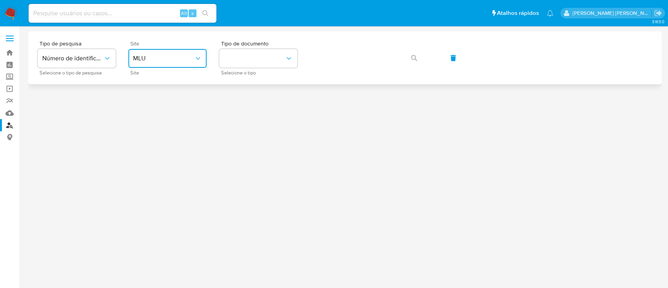
click at [146, 52] on button "MLU" at bounding box center [167, 58] width 78 height 19
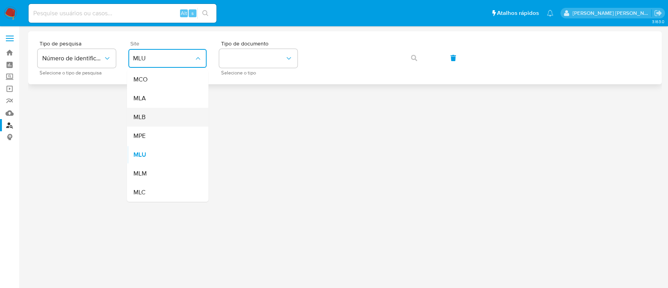
click at [151, 115] on div "MLB" at bounding box center [165, 117] width 64 height 19
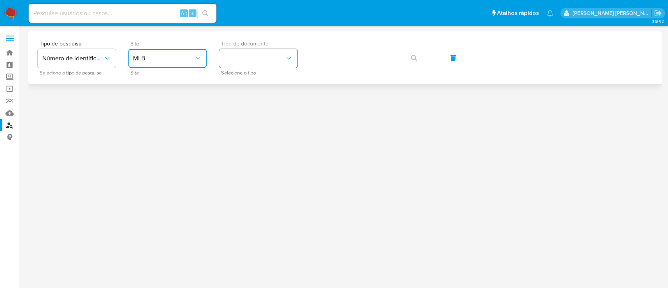
click at [281, 67] on button "identificationType" at bounding box center [258, 58] width 78 height 19
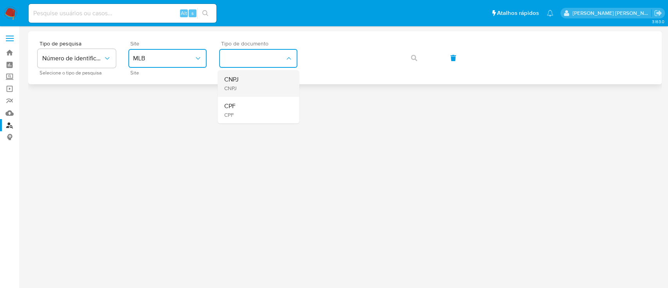
click at [273, 83] on div "CNPJ CNPJ" at bounding box center [256, 83] width 64 height 27
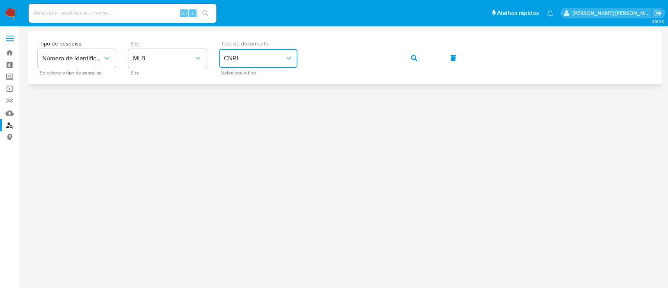
click at [237, 67] on button "CNPJ" at bounding box center [258, 58] width 78 height 19
click at [238, 108] on div "CPF CPF" at bounding box center [256, 110] width 64 height 27
click at [424, 58] on button "button" at bounding box center [414, 58] width 27 height 19
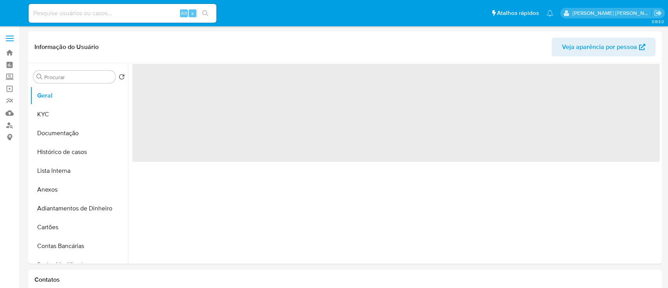
select select "10"
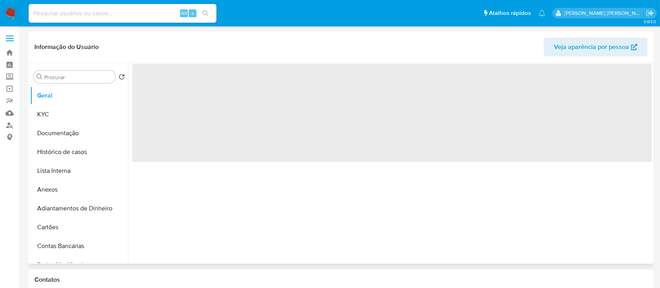
select select "10"
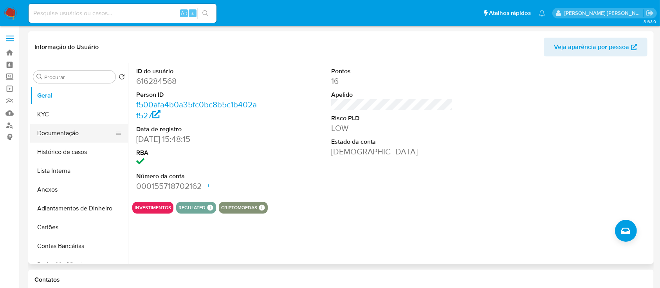
click at [58, 129] on button "Documentação" at bounding box center [76, 133] width 92 height 19
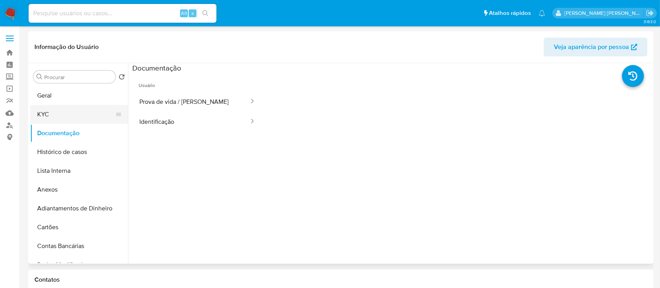
click at [90, 116] on button "KYC" at bounding box center [76, 114] width 92 height 19
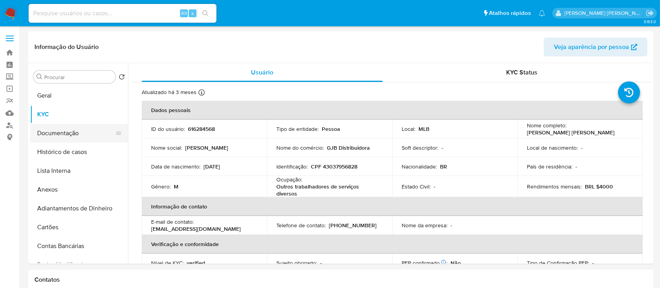
click at [85, 139] on button "Documentação" at bounding box center [76, 133] width 92 height 19
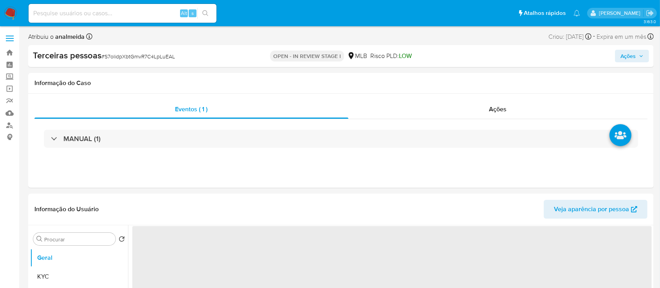
select select "10"
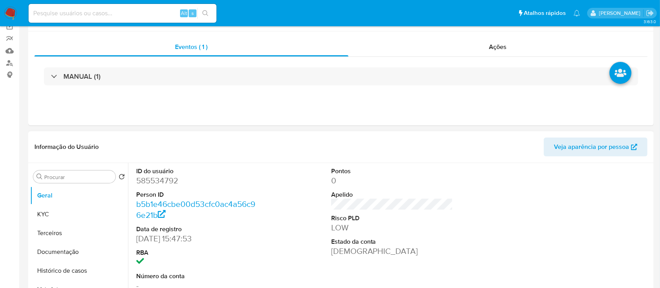
scroll to position [157, 0]
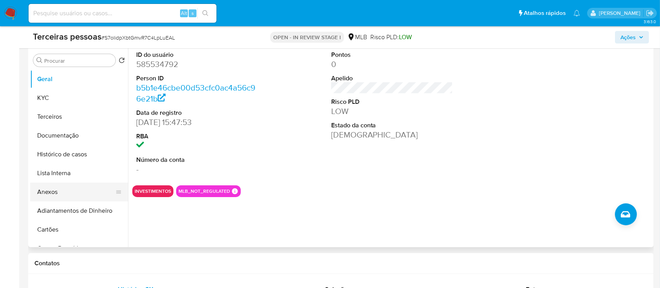
click at [52, 196] on button "Anexos" at bounding box center [76, 191] width 92 height 19
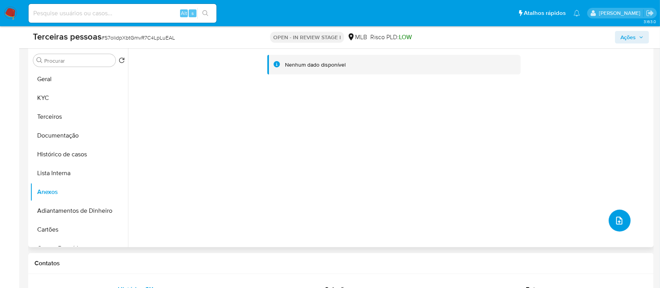
click at [615, 224] on icon "upload-file" at bounding box center [619, 220] width 9 height 9
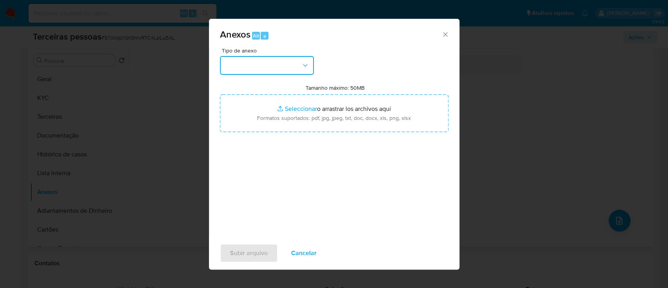
click at [275, 72] on button "button" at bounding box center [267, 65] width 94 height 19
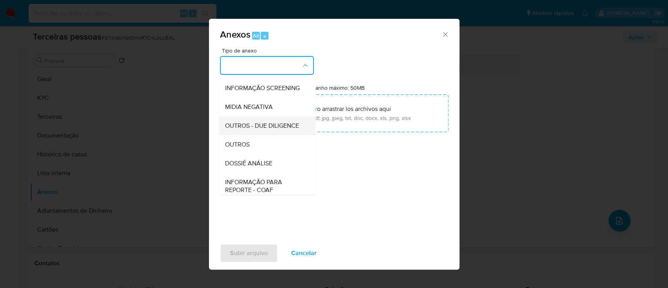
scroll to position [120, 0]
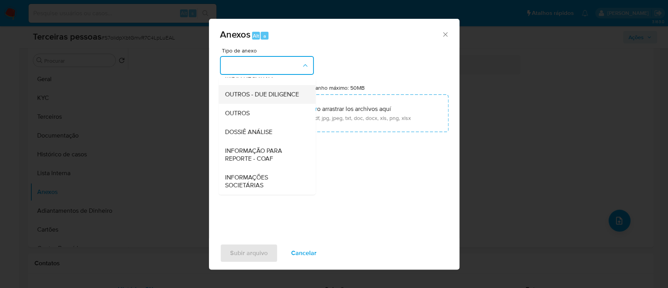
click at [264, 94] on span "OUTROS - DUE DILIGENCE" at bounding box center [262, 94] width 74 height 8
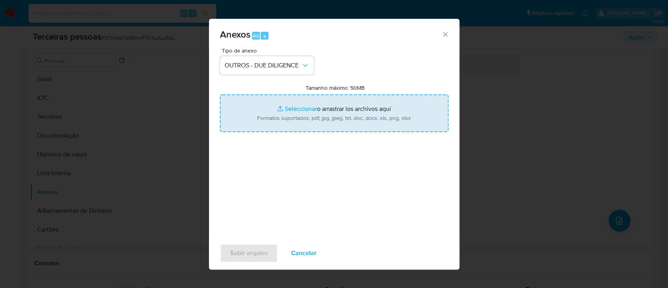
click at [323, 106] on input "Tamanho máximo: 50MB Seleccionar archivos" at bounding box center [334, 113] width 229 height 38
type input "C:\fakepath\Matriz de Risco - GMF COMERCIO DE CALCADOS LTDA.pdf"
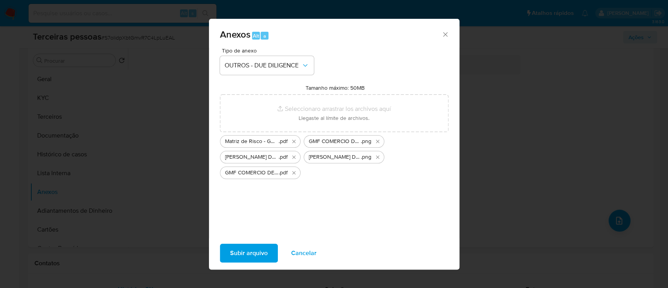
click at [242, 256] on span "Subir arquivo" at bounding box center [249, 252] width 38 height 17
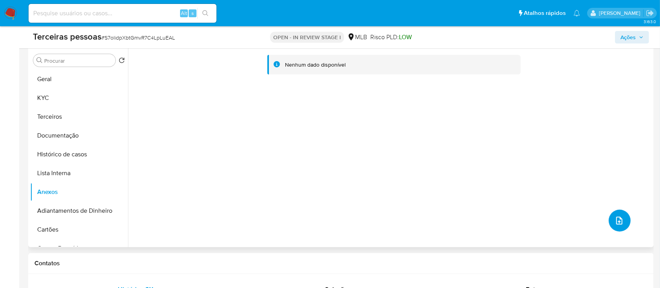
click at [611, 216] on button "upload-file" at bounding box center [620, 220] width 22 height 22
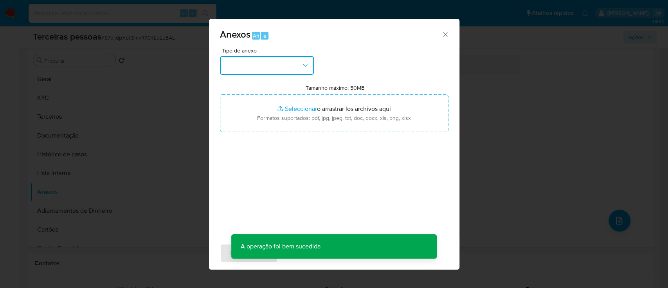
click at [285, 73] on button "button" at bounding box center [267, 65] width 94 height 19
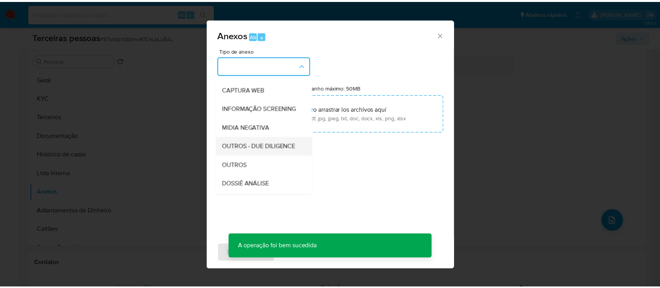
scroll to position [104, 0]
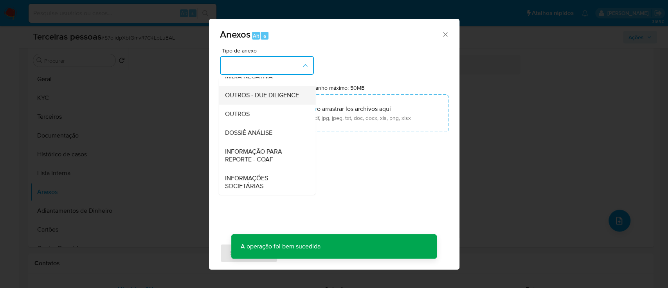
click at [266, 99] on span "OUTROS - DUE DILIGENCE" at bounding box center [262, 95] width 74 height 8
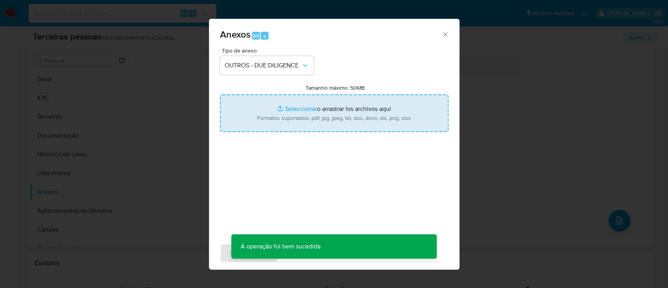
click at [335, 96] on input "Tamanho máximo: 50MB Seleccionar archivos" at bounding box center [334, 113] width 229 height 38
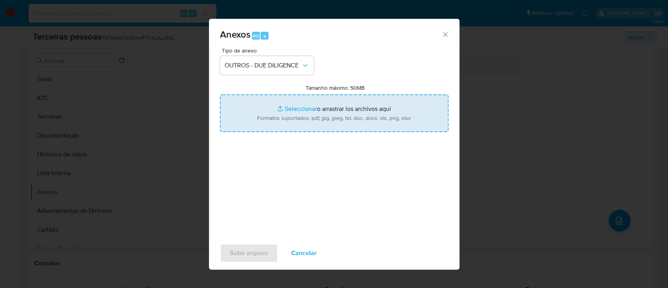
type input "C:\fakepath\GMF COMERCIO DE CALCADOS LTDA google.png"
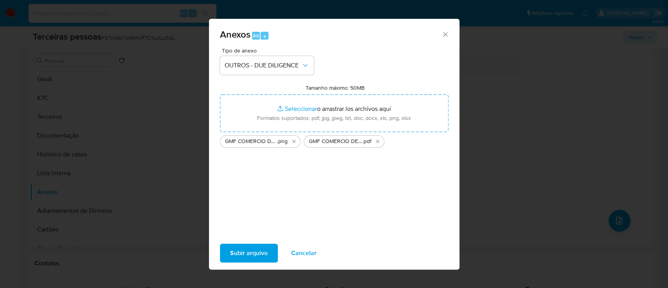
click at [263, 257] on span "Subir arquivo" at bounding box center [249, 252] width 38 height 17
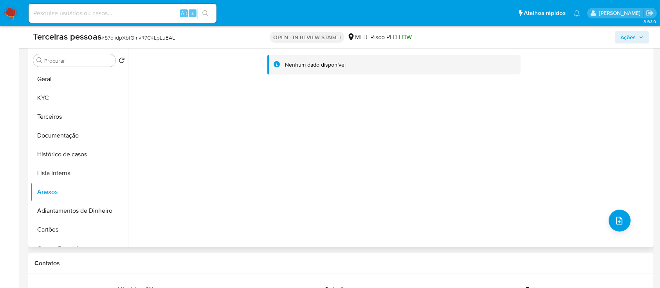
drag, startPoint x: 375, startPoint y: 109, endPoint x: 329, endPoint y: 94, distance: 48.7
click at [374, 109] on div "Nenhum dado disponível" at bounding box center [390, 147] width 524 height 200
click at [54, 113] on button "Terceiros" at bounding box center [76, 116] width 92 height 19
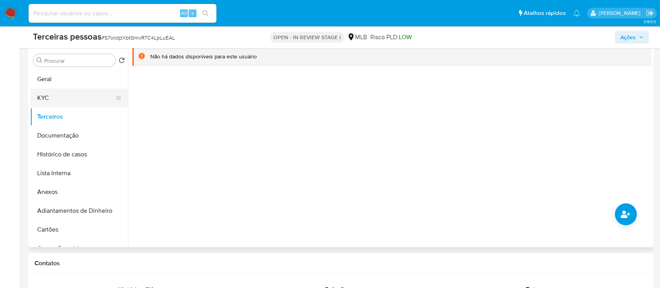
click at [52, 90] on button "KYC" at bounding box center [76, 97] width 92 height 19
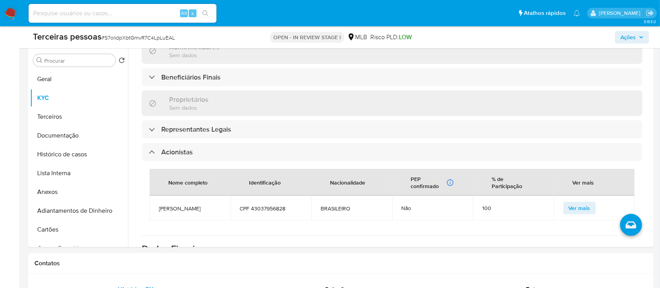
click at [619, 24] on nav "Pausado Ver notificaciones Alt s Atalhos rápidos Presiona las siguientes teclas…" at bounding box center [330, 13] width 660 height 26
click at [617, 31] on button "Ações" at bounding box center [632, 37] width 34 height 13
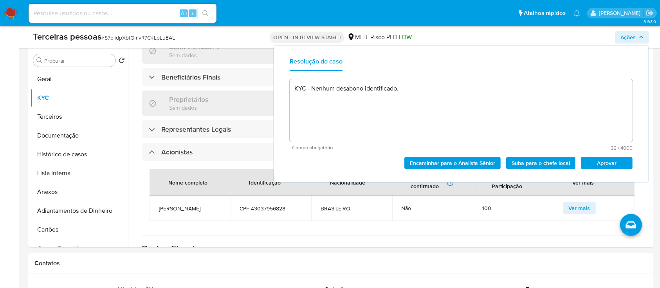
click at [609, 156] on div "Encaminhar para o Analista Sênior Suba para o chefe local Aprovar" at bounding box center [461, 159] width 343 height 19
click at [606, 159] on span "Aprovar" at bounding box center [607, 162] width 41 height 11
type textarea "KYC - Nenhum desabono identificado."
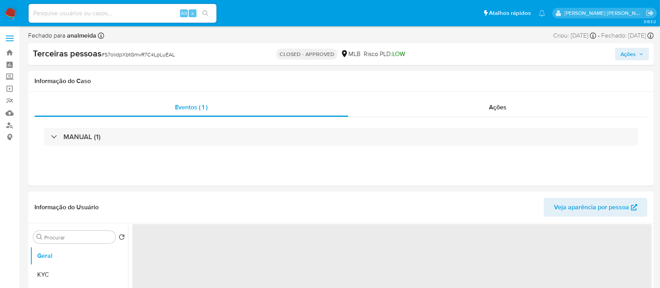
select select "10"
